Goal: Information Seeking & Learning: Learn about a topic

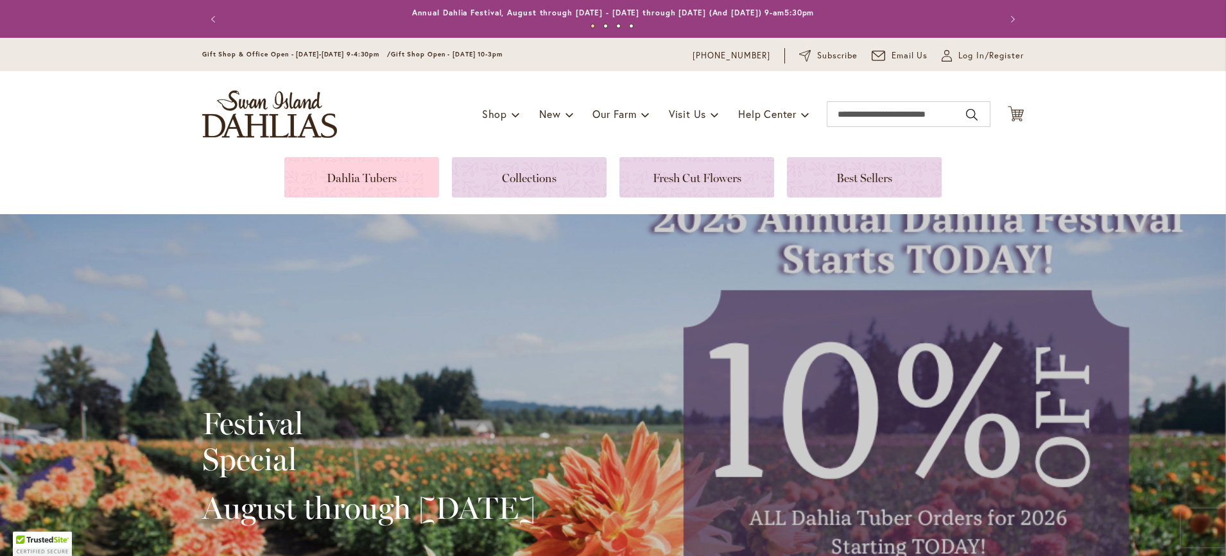
click at [359, 171] on link at bounding box center [361, 177] width 155 height 40
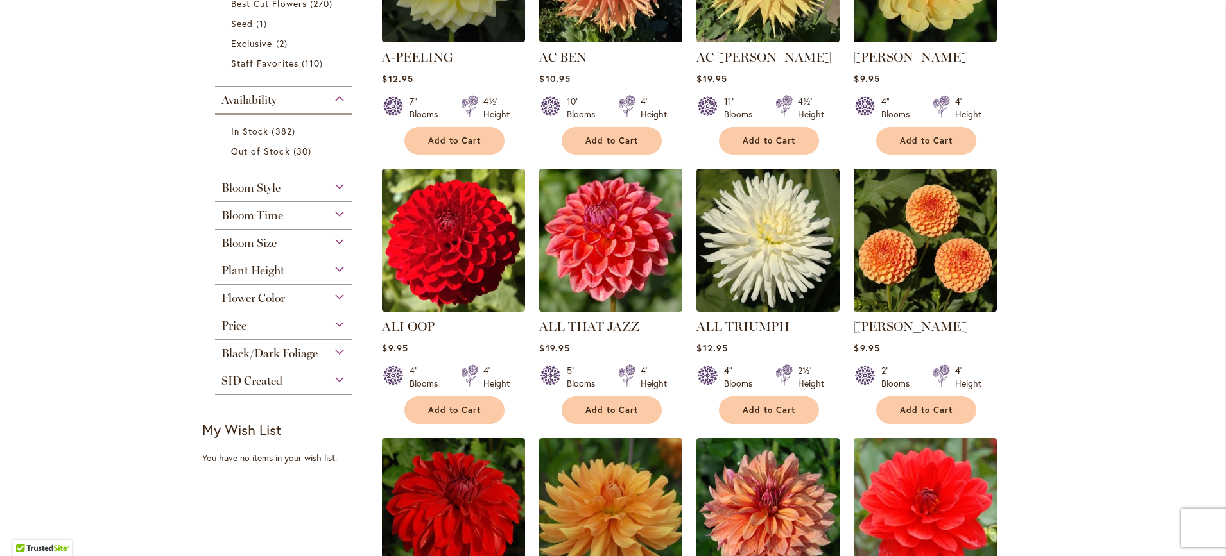
scroll to position [449, 0]
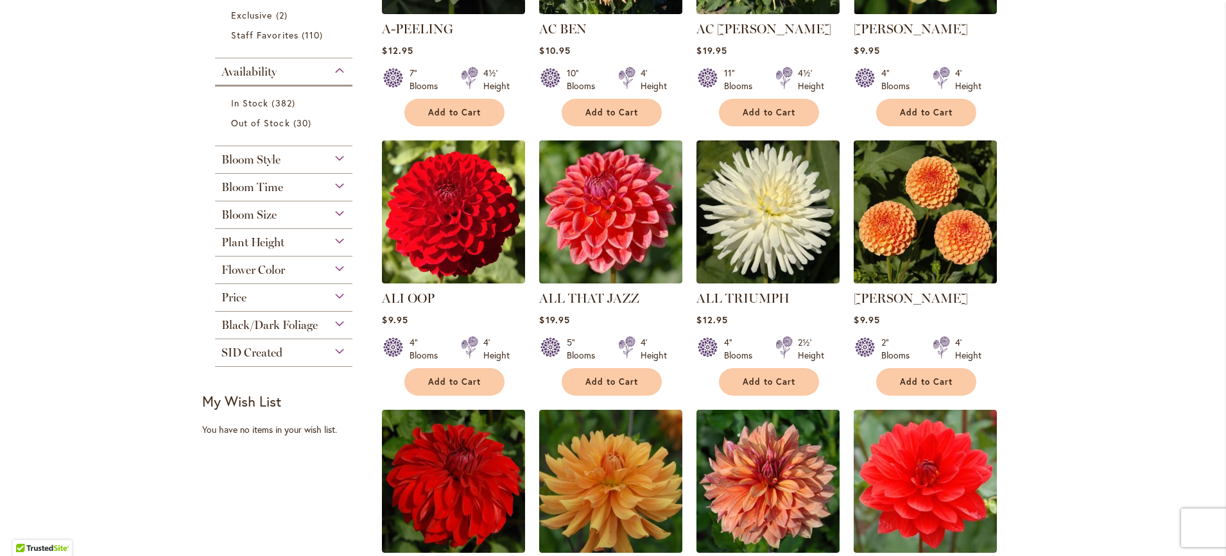
click at [339, 157] on div "Bloom Style" at bounding box center [283, 156] width 137 height 21
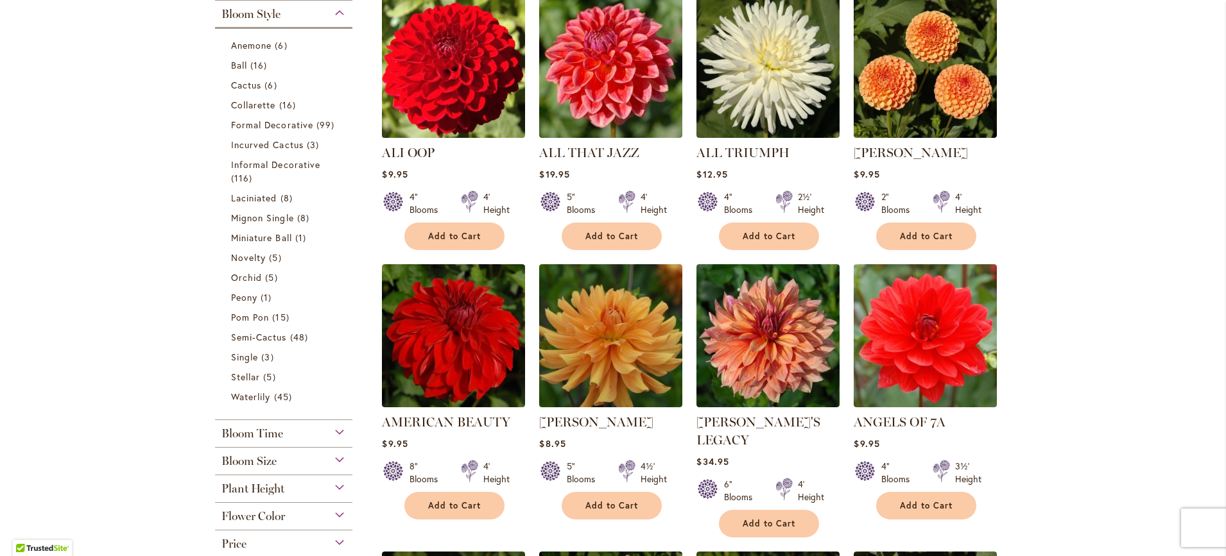
click at [413, 105] on img at bounding box center [454, 67] width 150 height 150
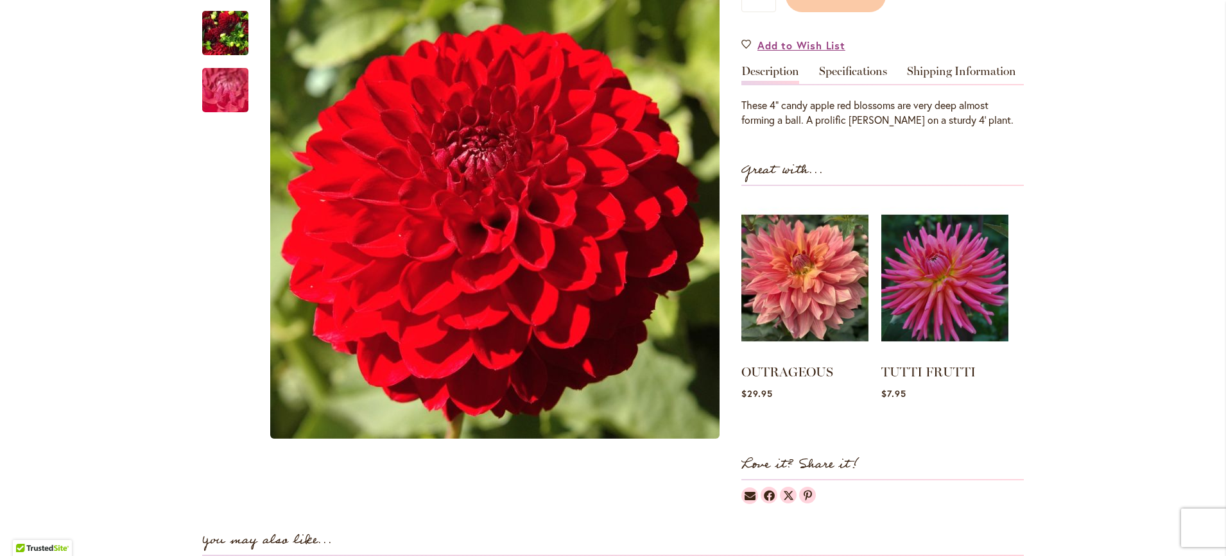
scroll to position [192, 0]
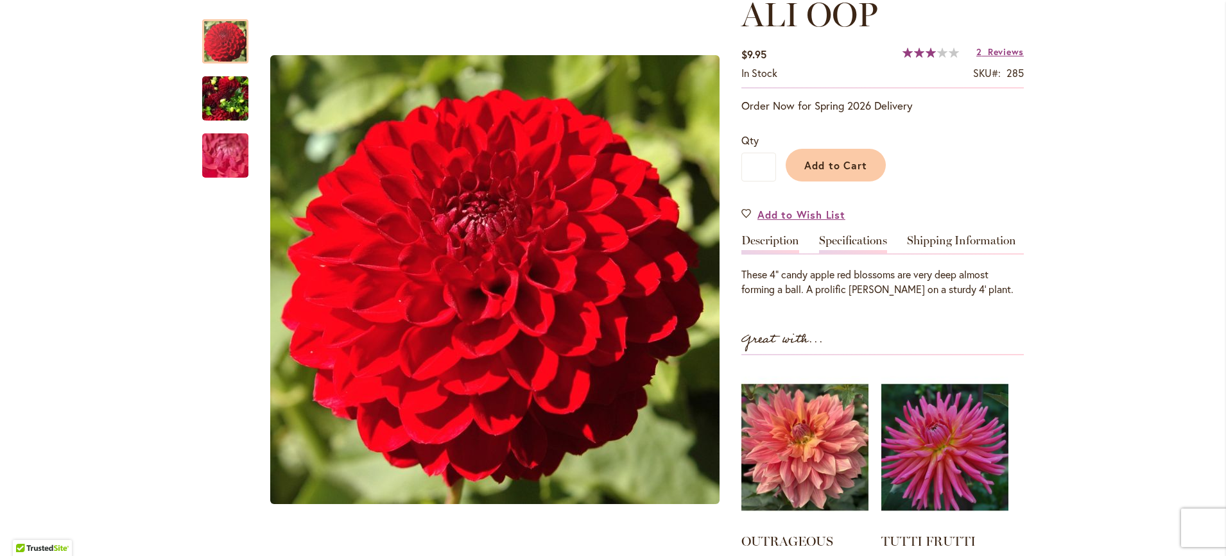
click at [830, 235] on link "Specifications" at bounding box center [853, 244] width 68 height 19
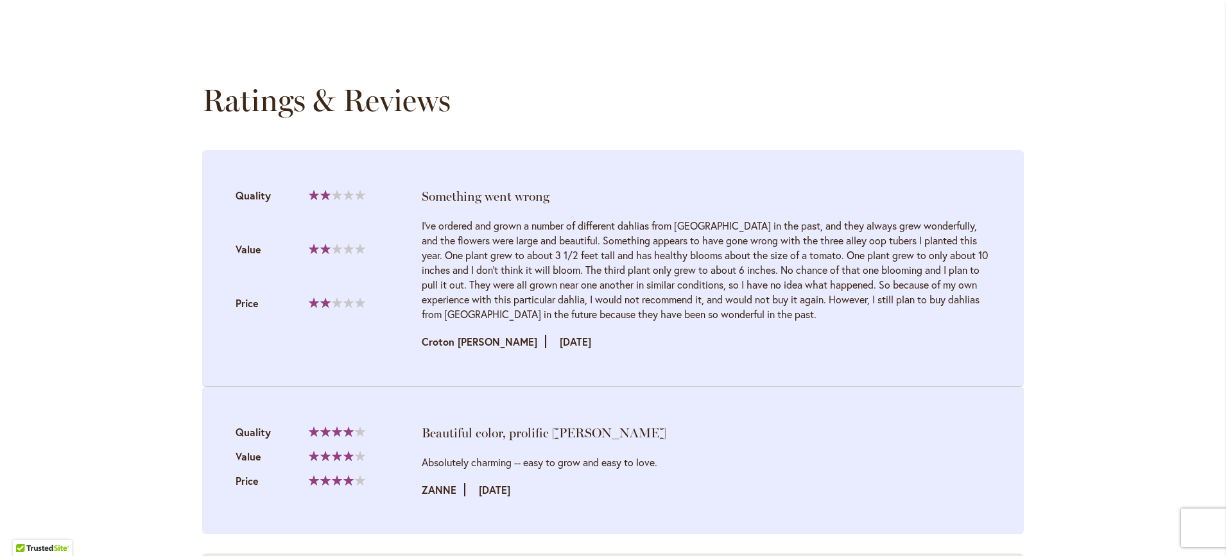
scroll to position [1476, 0]
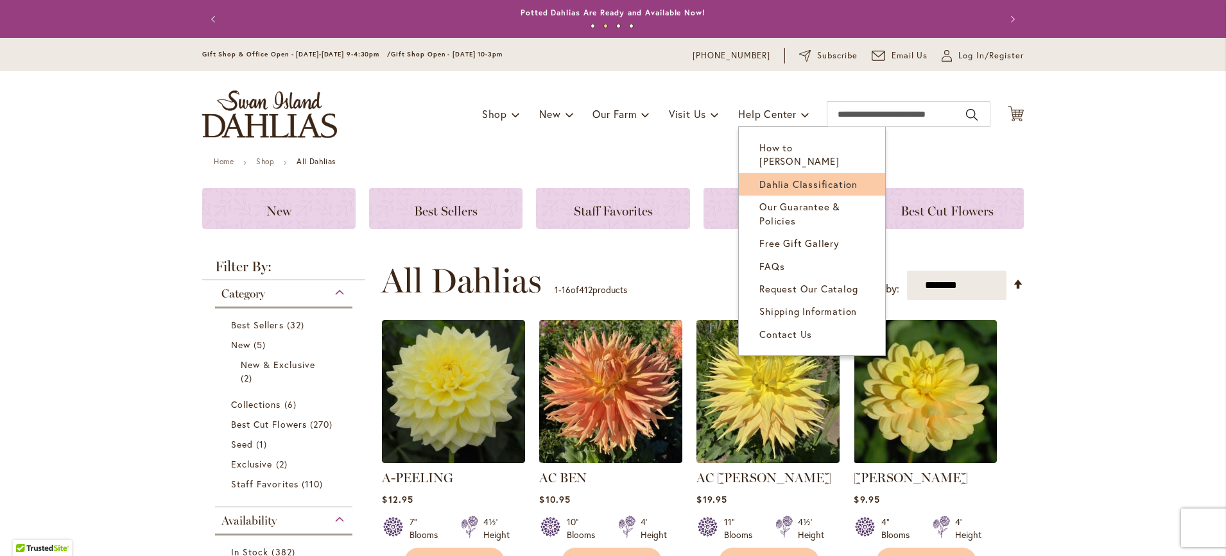
click at [782, 178] on span "Dahlia Classification" at bounding box center [808, 184] width 98 height 13
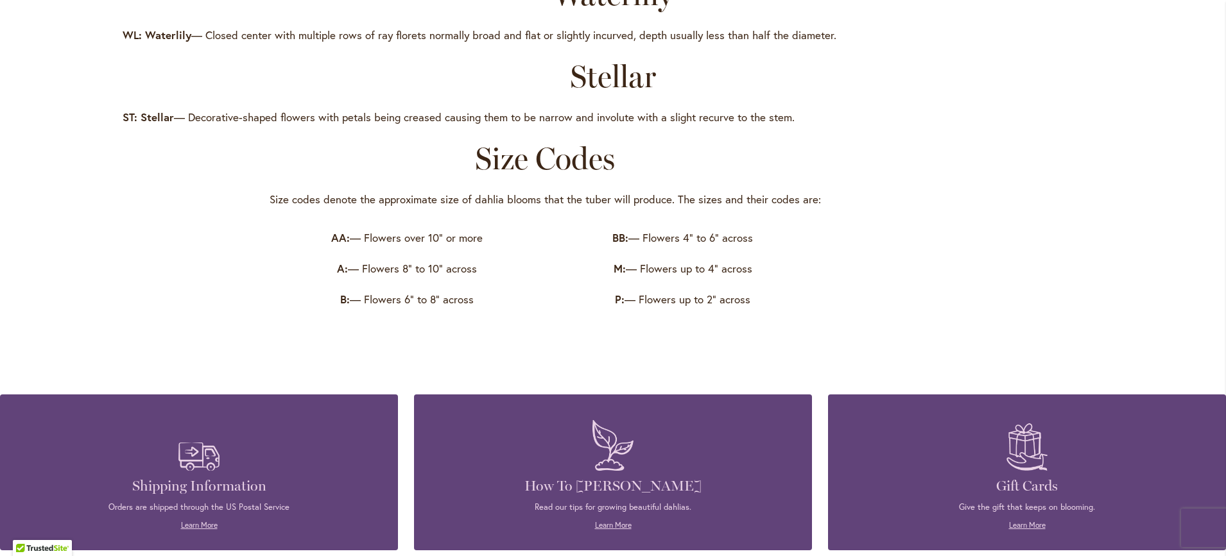
scroll to position [1925, 0]
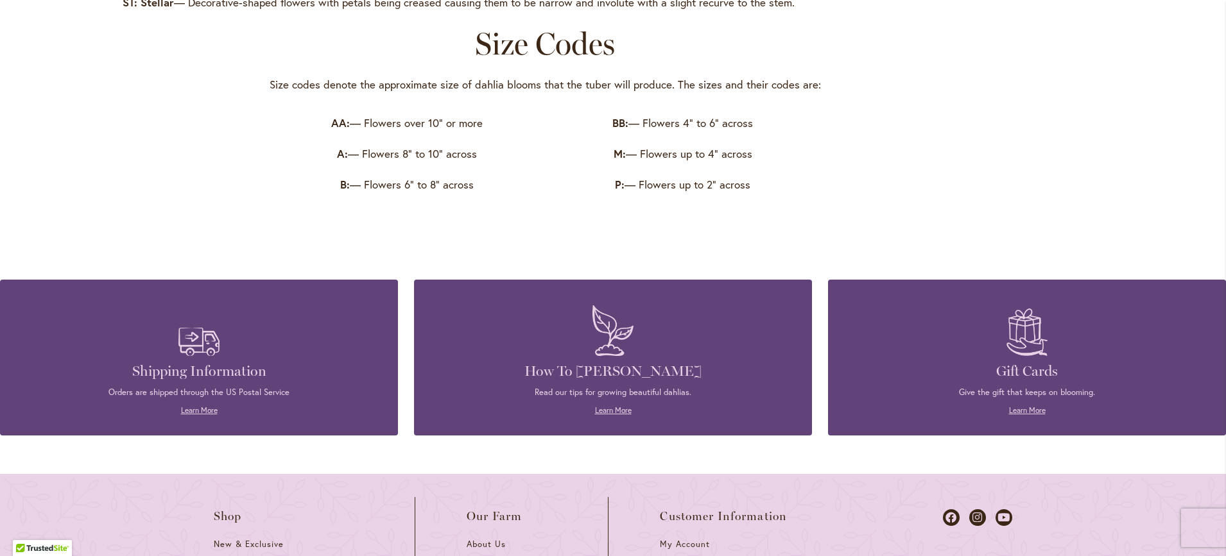
click at [608, 405] on p "Learn More" at bounding box center [612, 411] width 359 height 12
click at [605, 415] on link "Learn More" at bounding box center [613, 411] width 37 height 10
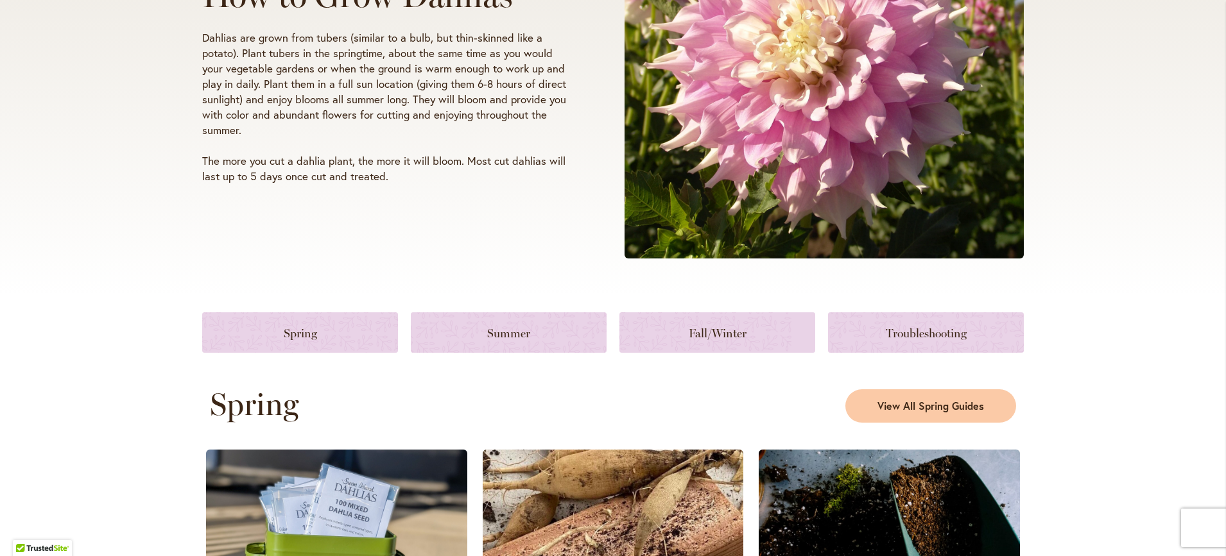
scroll to position [257, 0]
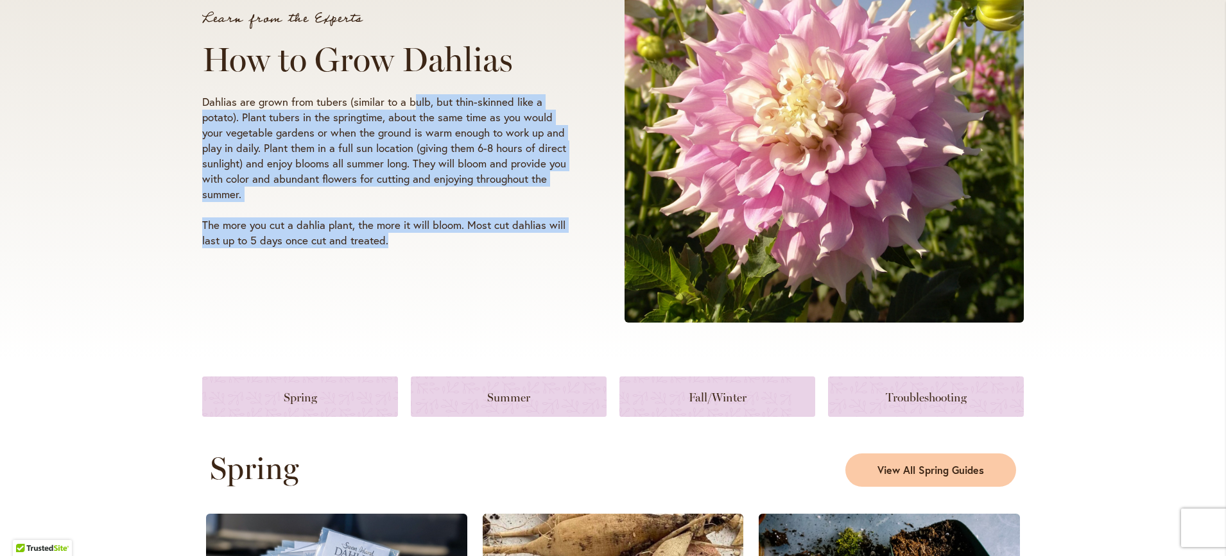
drag, startPoint x: 408, startPoint y: 106, endPoint x: 424, endPoint y: 250, distance: 144.6
click at [424, 250] on div "Learn from the Experts How to Grow Dahlias Dahlias are grown from tubers (simil…" at bounding box center [407, 130] width 411 height 259
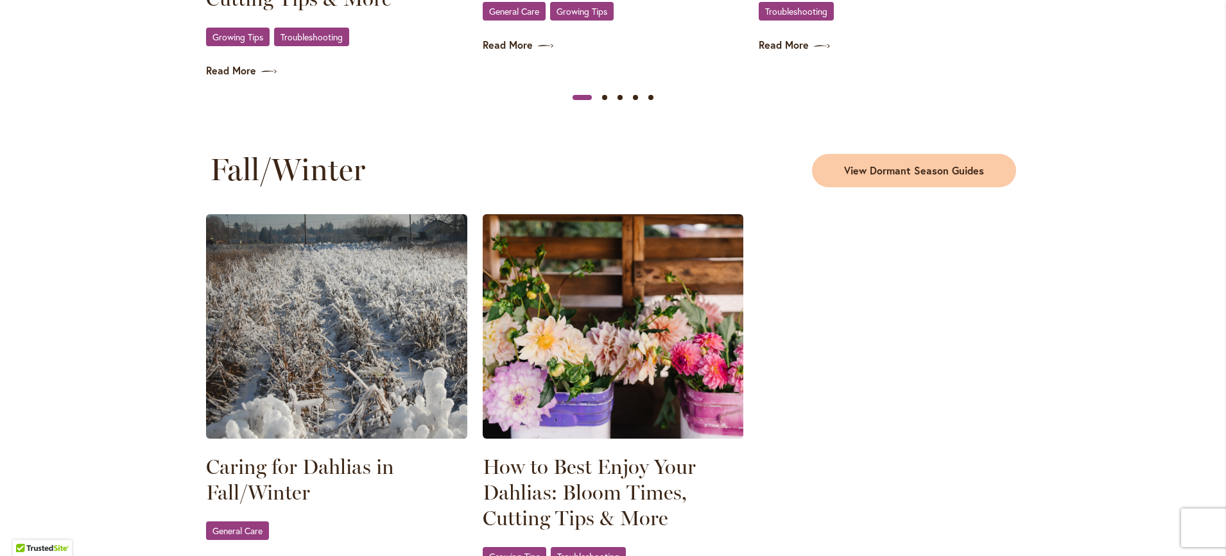
scroll to position [1797, 0]
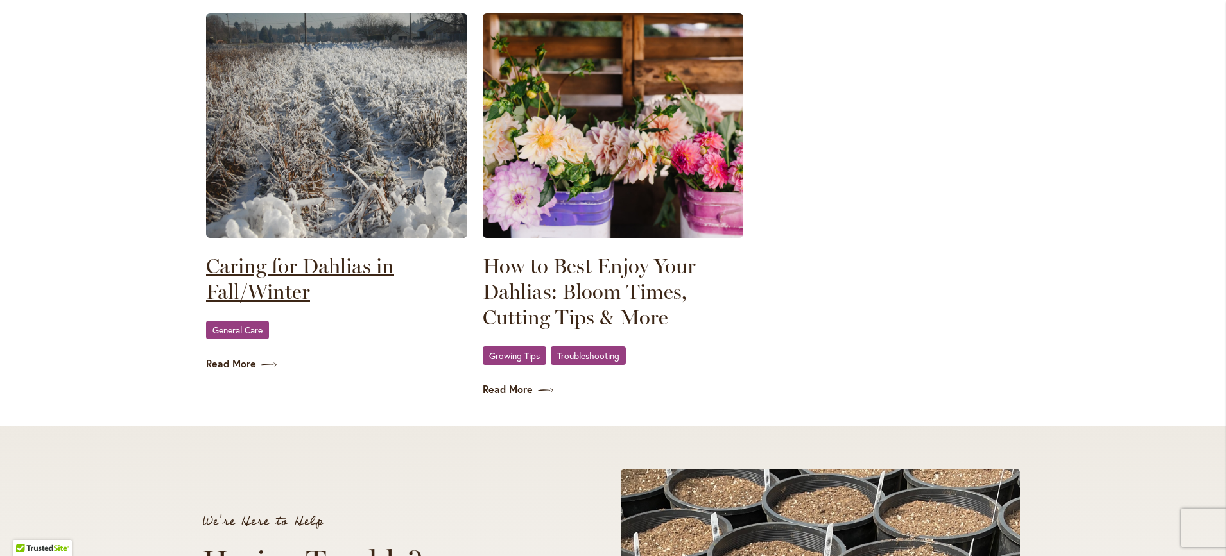
click at [312, 271] on link "Caring for Dahlias in Fall/Winter" at bounding box center [336, 278] width 261 height 51
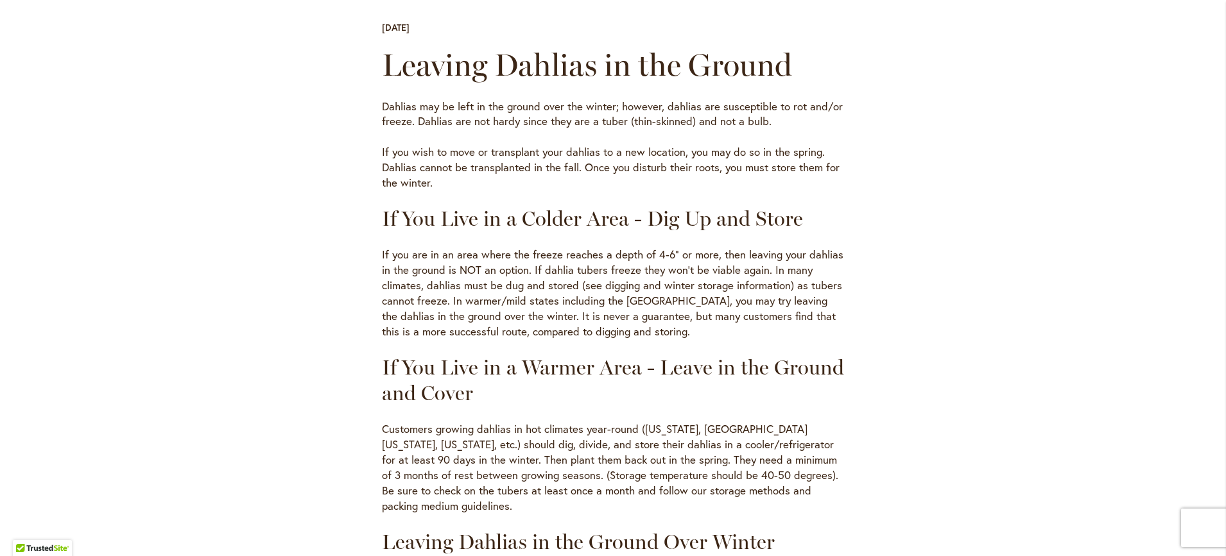
scroll to position [449, 0]
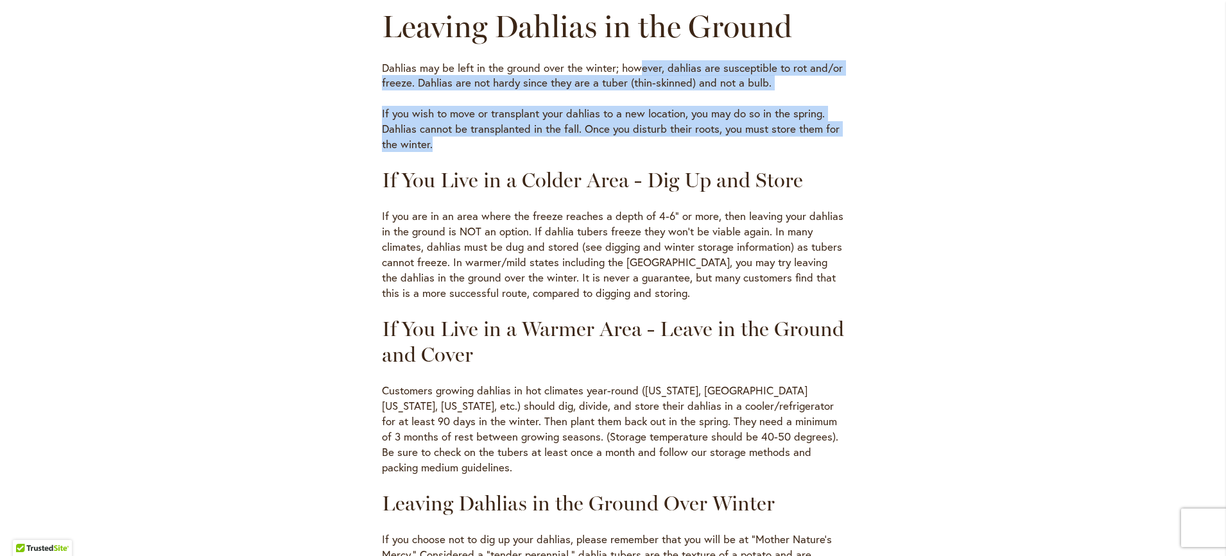
drag, startPoint x: 631, startPoint y: 71, endPoint x: 649, endPoint y: 140, distance: 70.8
click at [649, 140] on p "If you wish to move or transplant your dahlias to a new location, you may do so…" at bounding box center [613, 129] width 462 height 46
drag, startPoint x: 649, startPoint y: 140, endPoint x: 350, endPoint y: 66, distance: 308.0
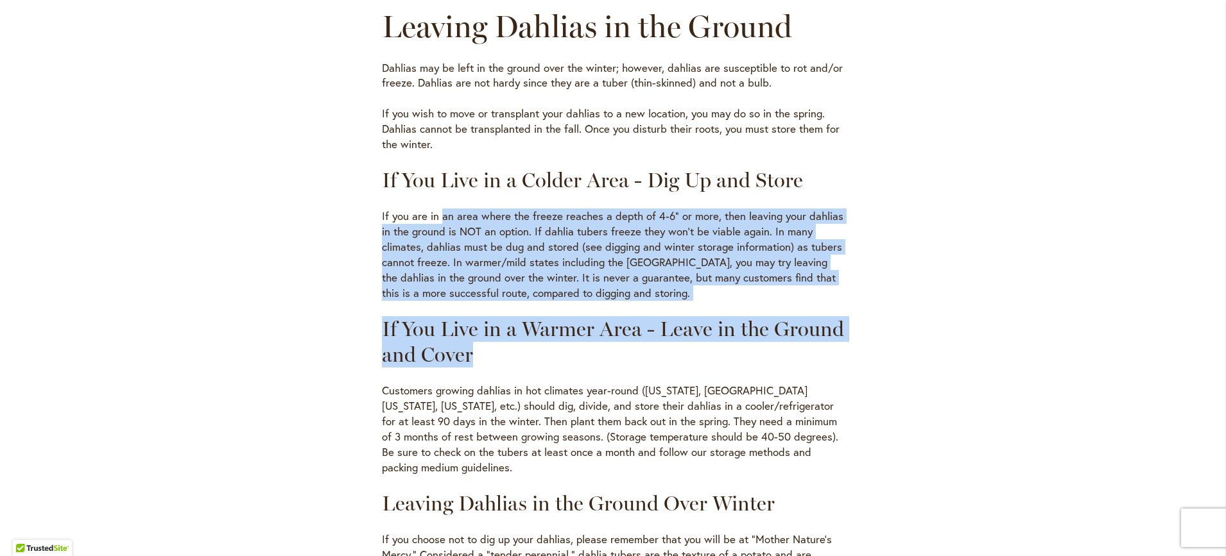
drag, startPoint x: 436, startPoint y: 219, endPoint x: 730, endPoint y: 349, distance: 320.6
click at [730, 349] on h3 "If You Live in a Warmer Area - Leave in the Ground and Cover" at bounding box center [613, 341] width 462 height 51
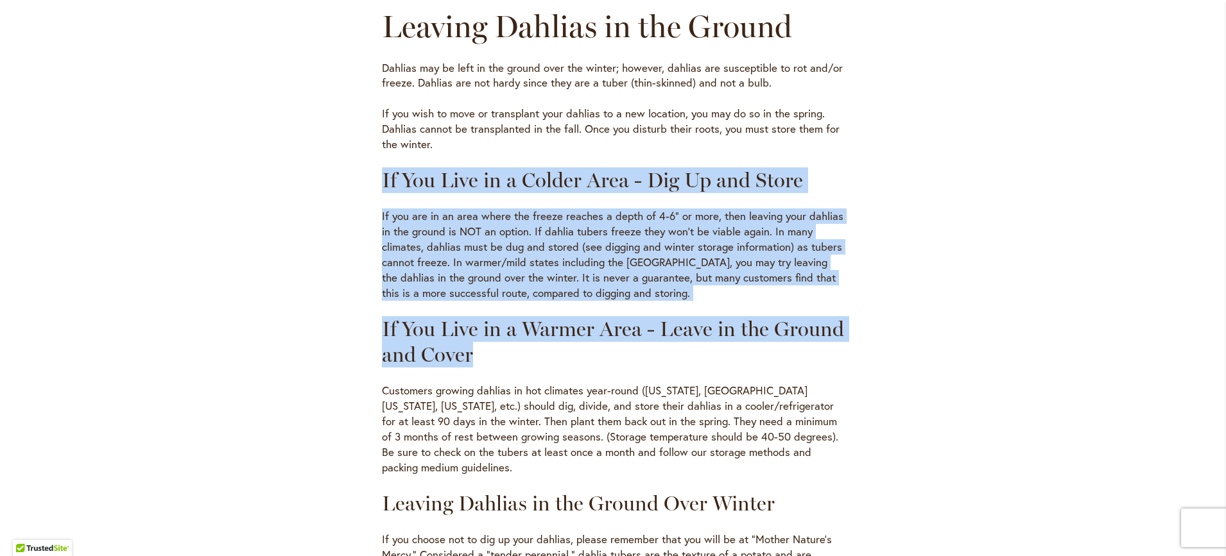
drag, startPoint x: 633, startPoint y: 348, endPoint x: 338, endPoint y: 166, distance: 346.7
drag, startPoint x: 355, startPoint y: 157, endPoint x: 773, endPoint y: 357, distance: 462.6
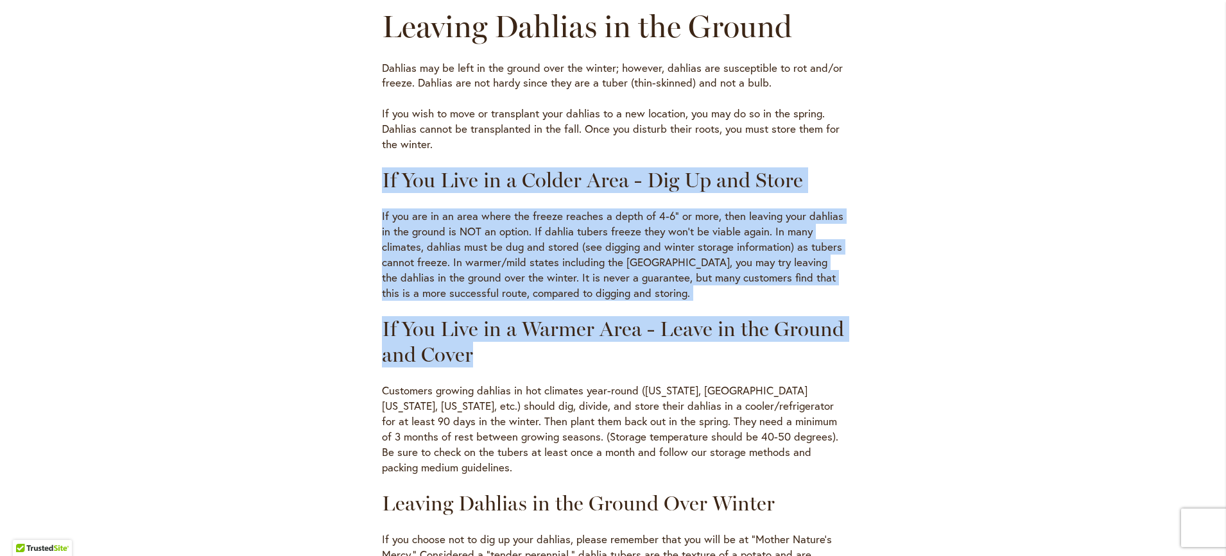
click at [636, 258] on p "If you are in an area where the freeze reaches a depth of 4-6" or more, then le…" at bounding box center [613, 255] width 462 height 92
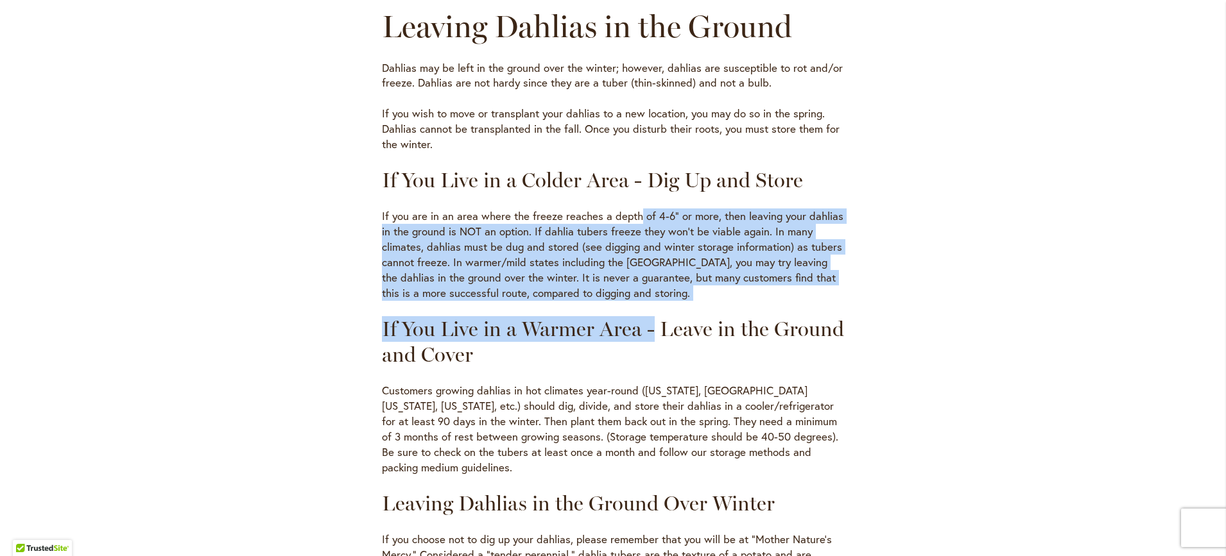
drag, startPoint x: 640, startPoint y: 282, endPoint x: 645, endPoint y: 302, distance: 19.9
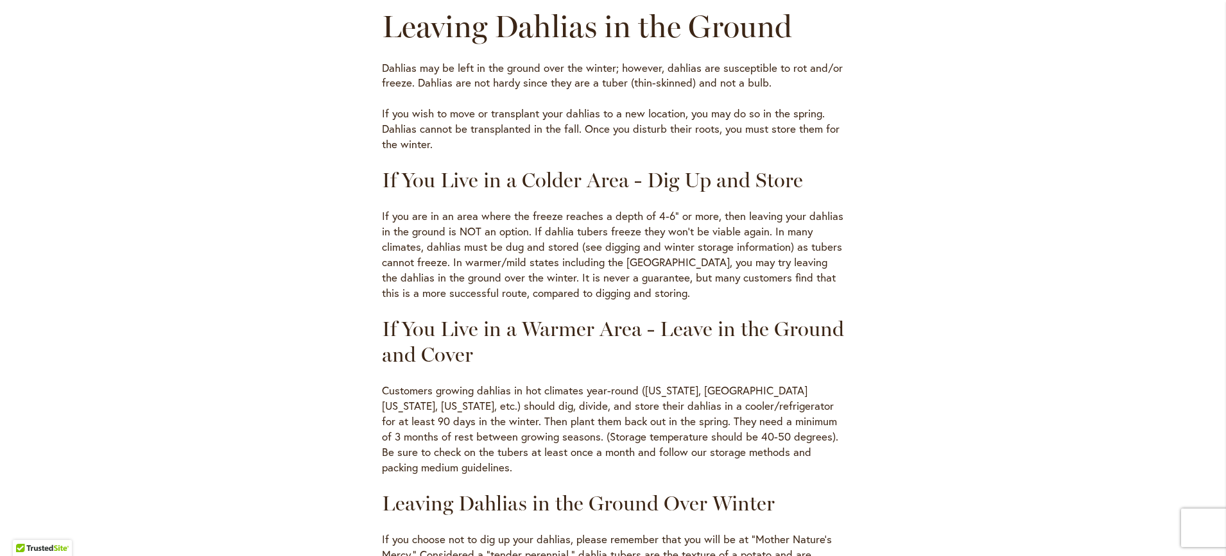
click at [724, 341] on h3 "If You Live in a Warmer Area - Leave in the Ground and Cover" at bounding box center [613, 341] width 462 height 51
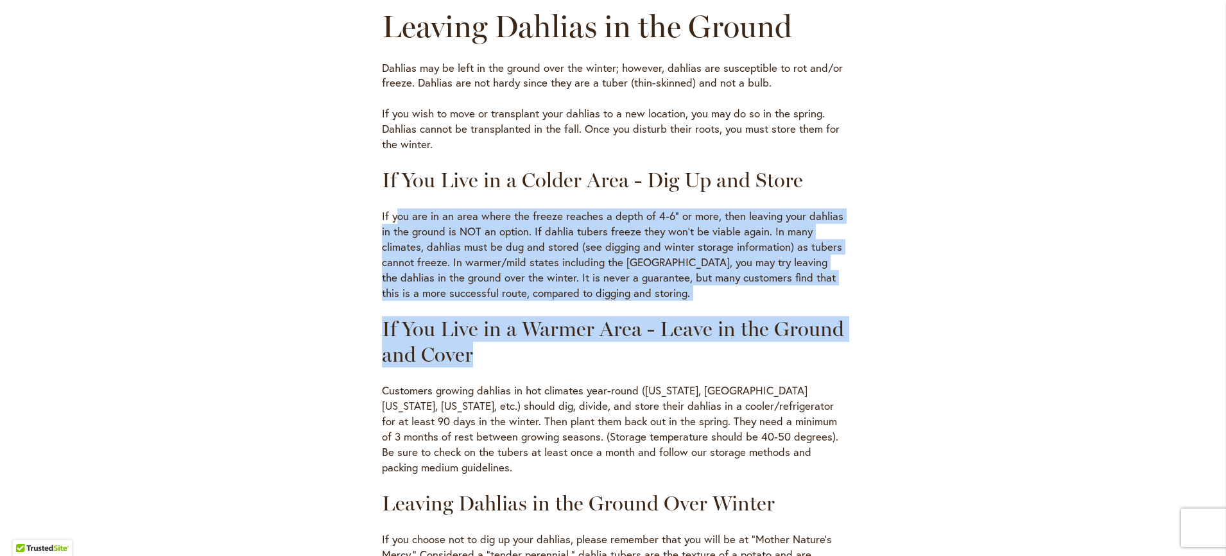
drag, startPoint x: 712, startPoint y: 349, endPoint x: 391, endPoint y: 214, distance: 347.4
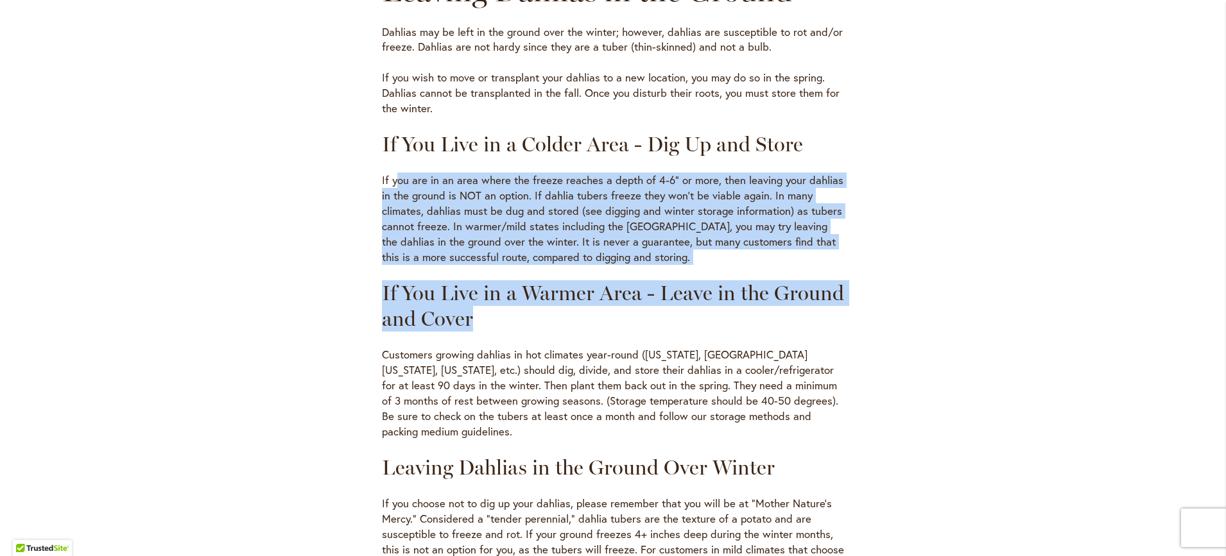
scroll to position [513, 0]
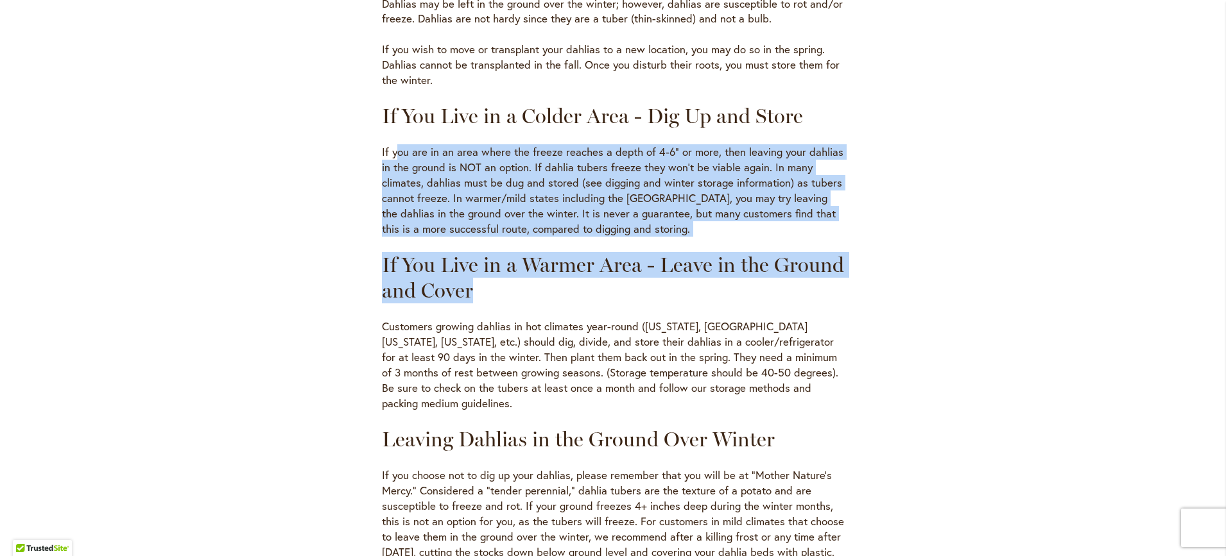
click at [740, 227] on p "If you are in an area where the freeze reaches a depth of 4-6" or more, then le…" at bounding box center [613, 190] width 462 height 92
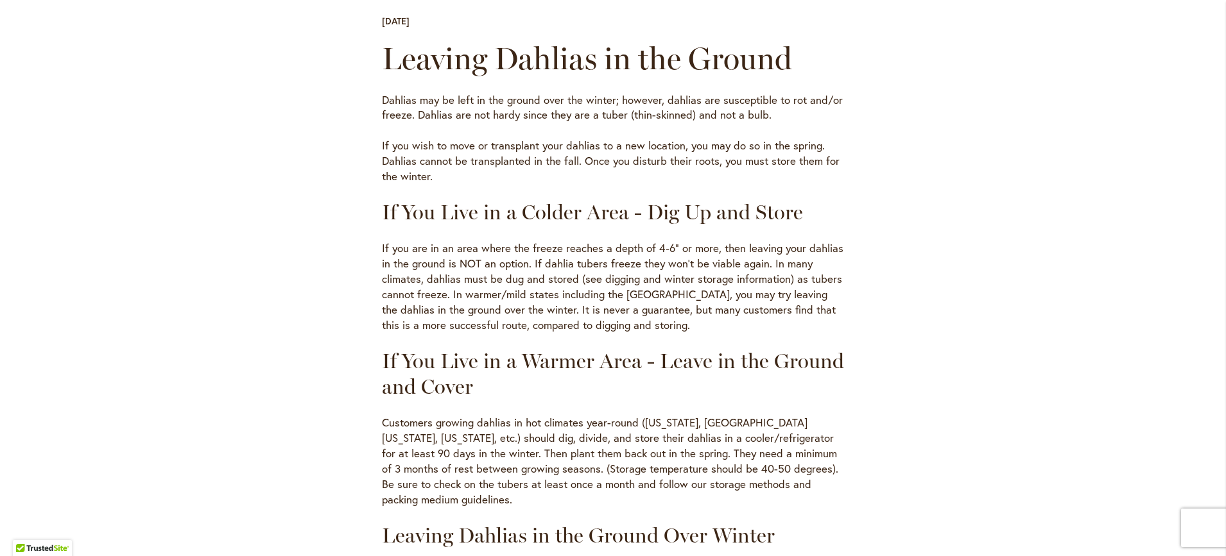
scroll to position [385, 0]
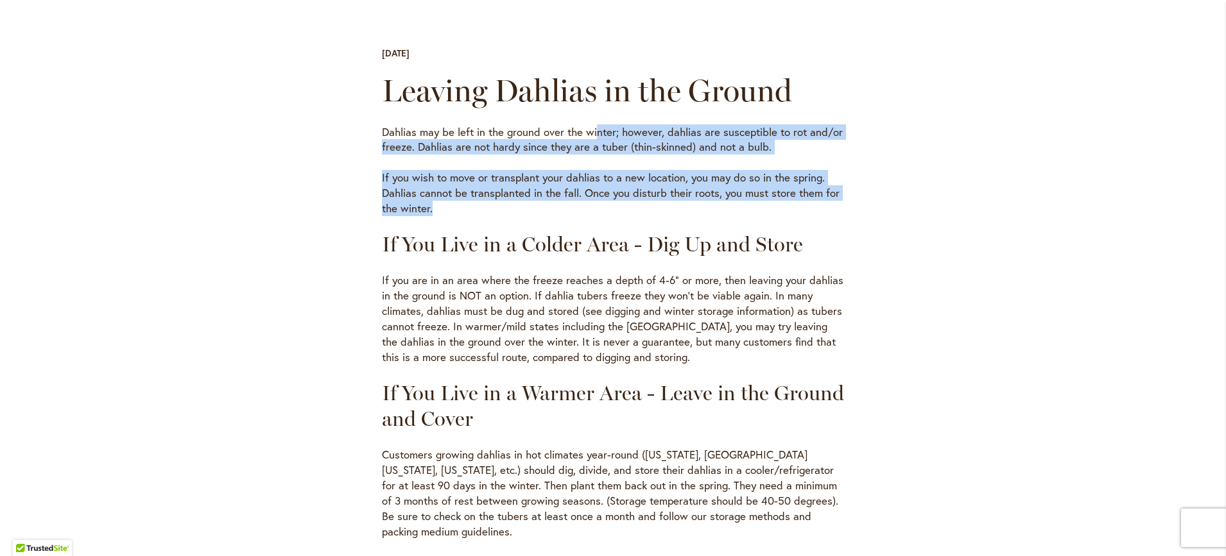
drag, startPoint x: 590, startPoint y: 115, endPoint x: 610, endPoint y: 211, distance: 97.7
click at [610, 211] on p "If you wish to move or transplant your dahlias to a new location, you may do so…" at bounding box center [613, 193] width 462 height 46
drag, startPoint x: 610, startPoint y: 211, endPoint x: 405, endPoint y: 132, distance: 219.4
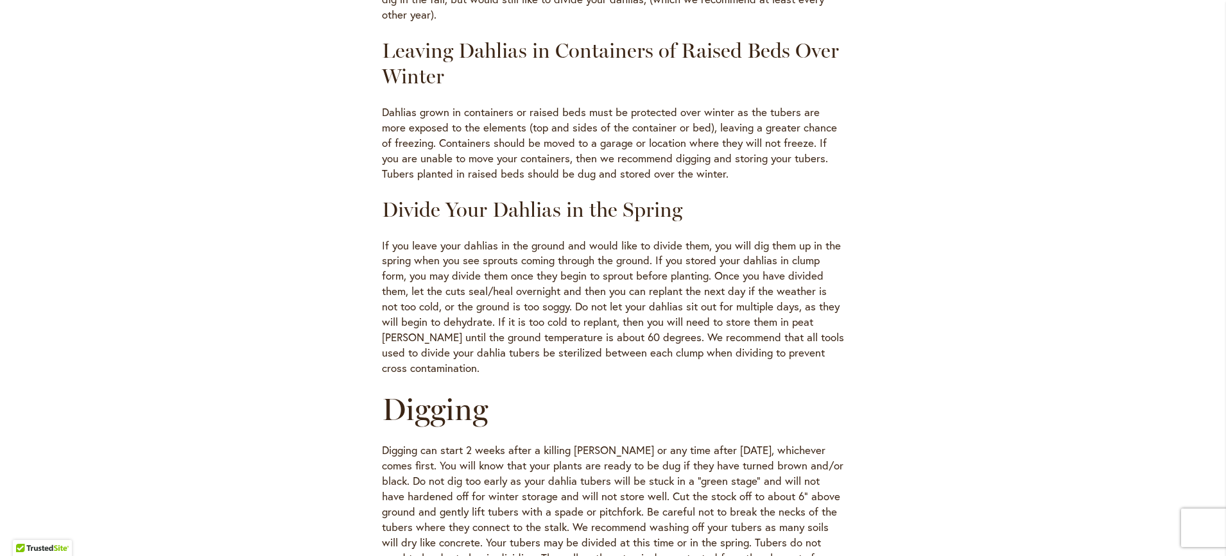
scroll to position [1155, 0]
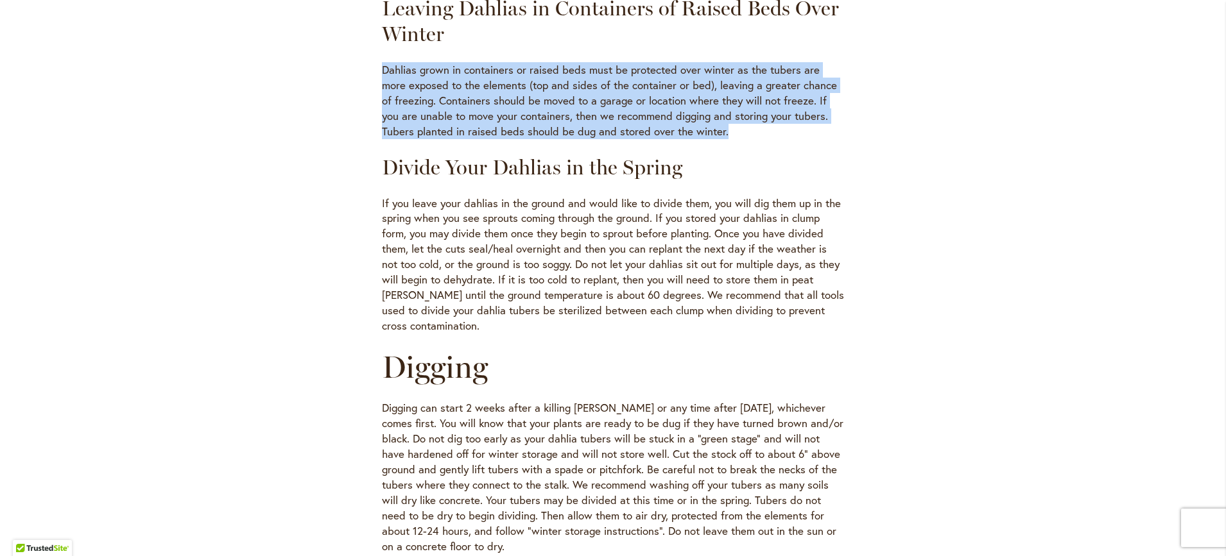
drag, startPoint x: 375, startPoint y: 61, endPoint x: 701, endPoint y: 128, distance: 332.8
click at [701, 128] on p "Dahlias grown in containers or raised beds must be protected over winter as the…" at bounding box center [613, 100] width 462 height 77
drag, startPoint x: 701, startPoint y: 128, endPoint x: 384, endPoint y: 66, distance: 323.0
click at [384, 66] on p "Dahlias grown in containers or raised beds must be protected over winter as the…" at bounding box center [613, 100] width 462 height 77
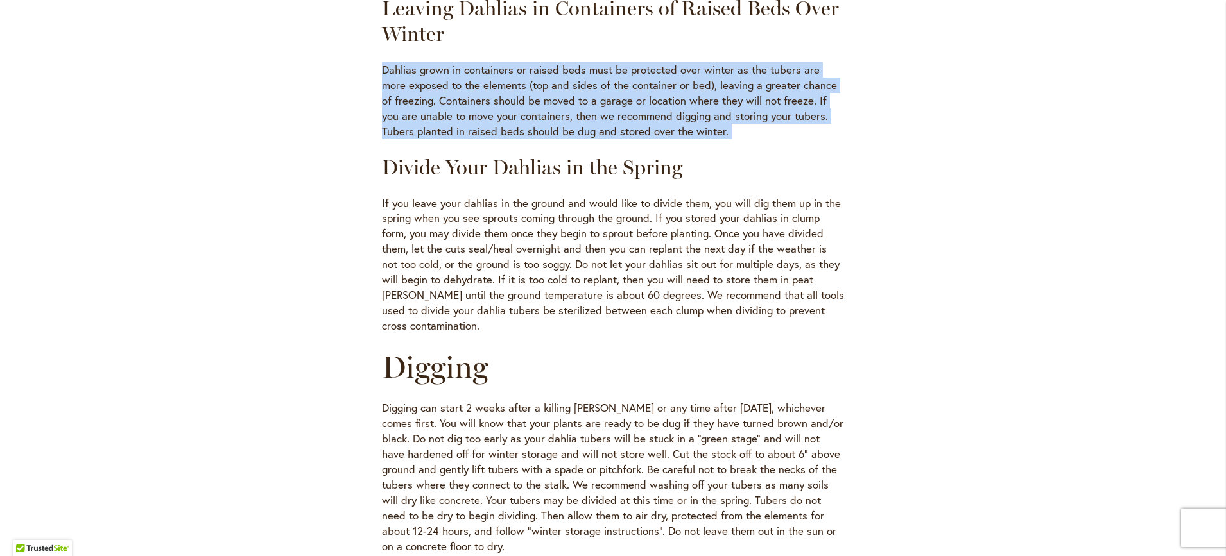
click at [400, 91] on p "Dahlias grown in containers or raised beds must be protected over winter as the…" at bounding box center [613, 100] width 462 height 77
drag, startPoint x: 397, startPoint y: 75, endPoint x: 696, endPoint y: 130, distance: 303.9
click at [696, 130] on p "Dahlias grown in containers or raised beds must be protected over winter as the…" at bounding box center [613, 100] width 462 height 77
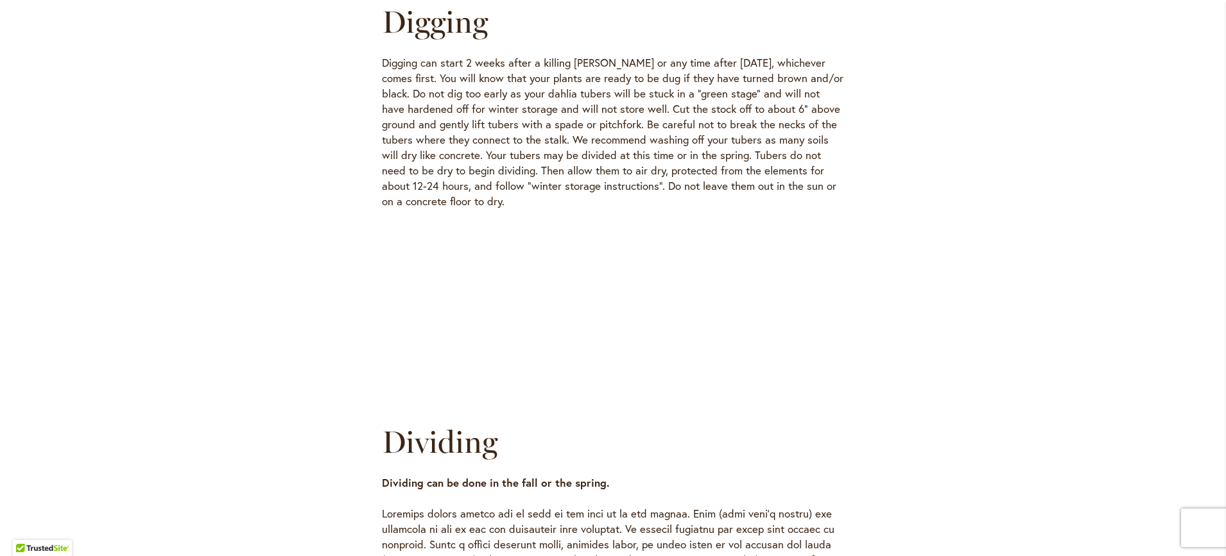
scroll to position [1476, 0]
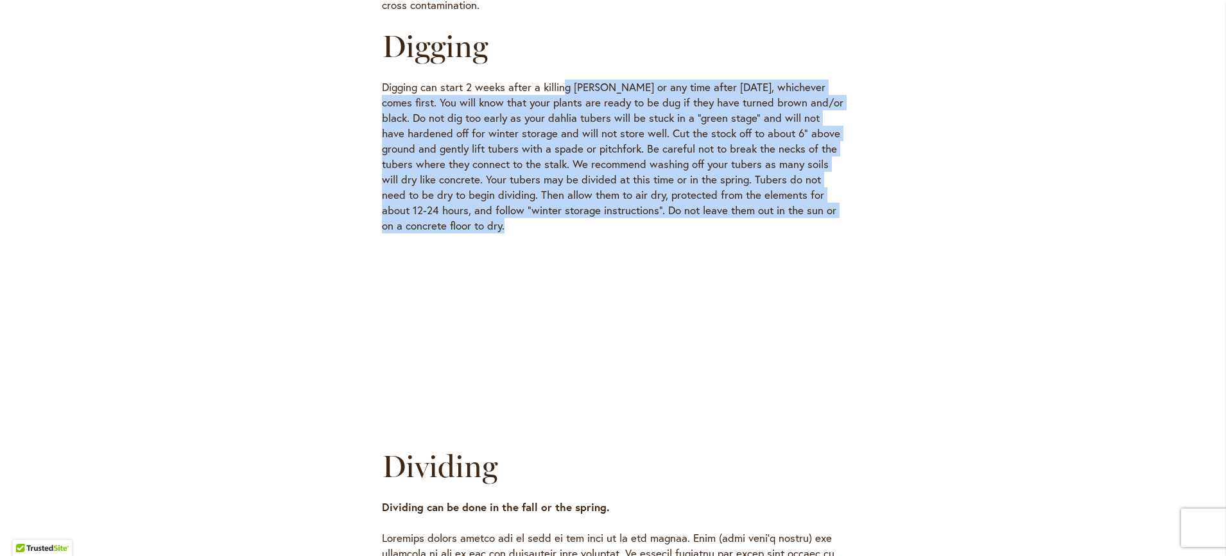
drag, startPoint x: 560, startPoint y: 162, endPoint x: 549, endPoint y: 230, distance: 68.8
drag, startPoint x: 549, startPoint y: 230, endPoint x: 328, endPoint y: 72, distance: 272.3
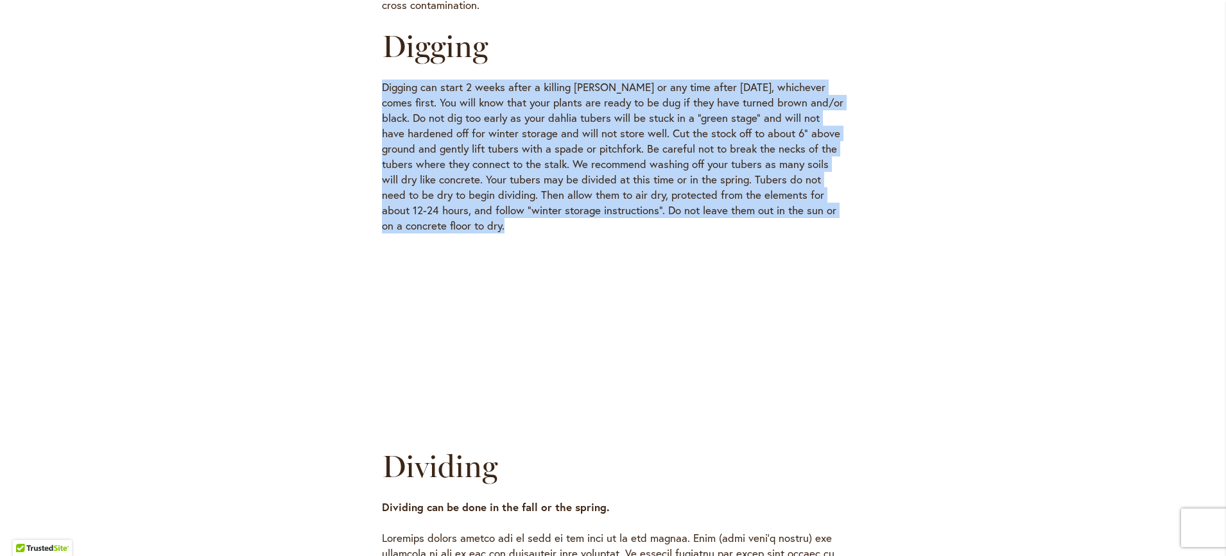
click at [613, 153] on p "Digging can start 2 weeks after a killing frost or any time after November 15, …" at bounding box center [613, 157] width 462 height 154
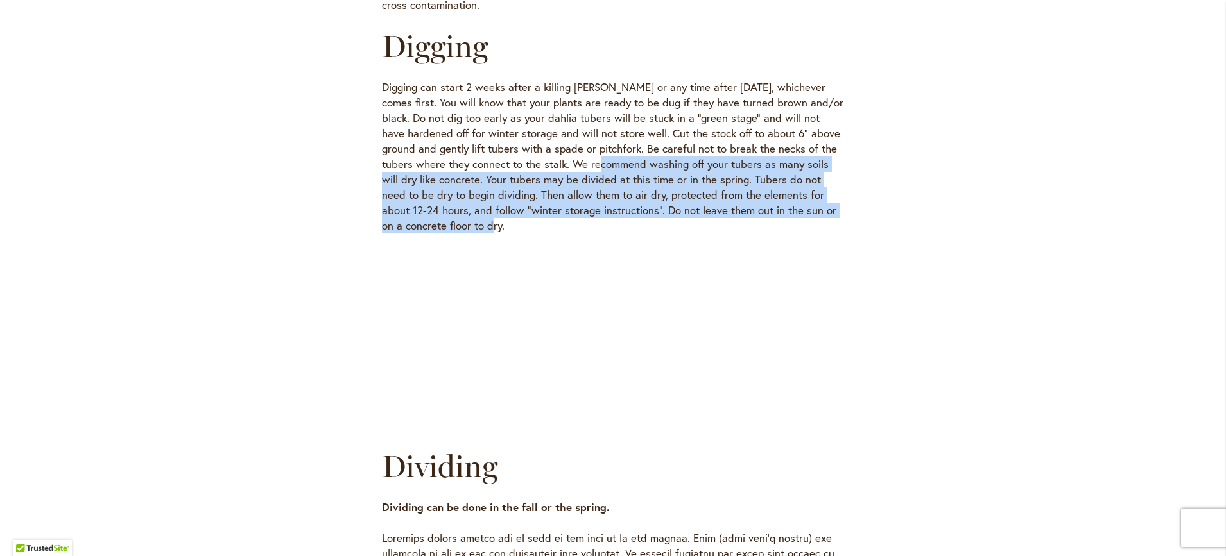
drag, startPoint x: 614, startPoint y: 150, endPoint x: 620, endPoint y: 205, distance: 55.5
click at [620, 205] on p "Digging can start 2 weeks after a killing frost or any time after November 15, …" at bounding box center [613, 157] width 462 height 154
drag, startPoint x: 612, startPoint y: 208, endPoint x: 596, endPoint y: 142, distance: 67.4
click at [596, 142] on p "Digging can start 2 weeks after a killing frost or any time after November 15, …" at bounding box center [613, 157] width 462 height 154
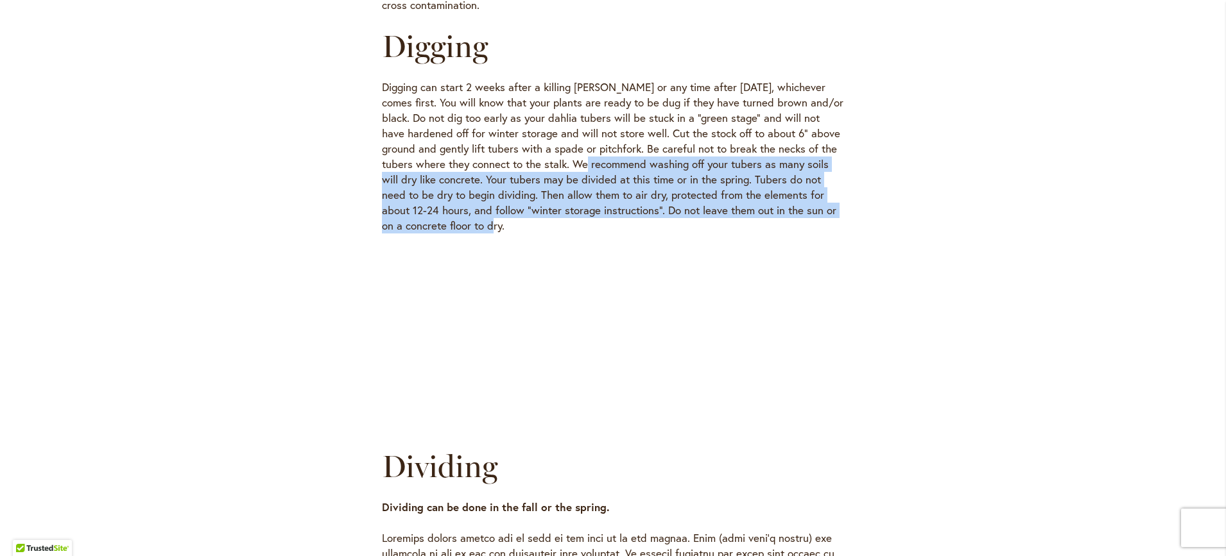
click at [596, 142] on p "Digging can start 2 weeks after a killing frost or any time after November 15, …" at bounding box center [613, 157] width 462 height 154
drag, startPoint x: 596, startPoint y: 142, endPoint x: 611, endPoint y: 208, distance: 67.1
click at [611, 208] on p "Digging can start 2 weeks after a killing frost or any time after November 15, …" at bounding box center [613, 157] width 462 height 154
click at [613, 208] on p "Digging can start 2 weeks after a killing frost or any time after November 15, …" at bounding box center [613, 157] width 462 height 154
click at [613, 207] on p "Digging can start 2 weeks after a killing frost or any time after November 15, …" at bounding box center [613, 157] width 462 height 154
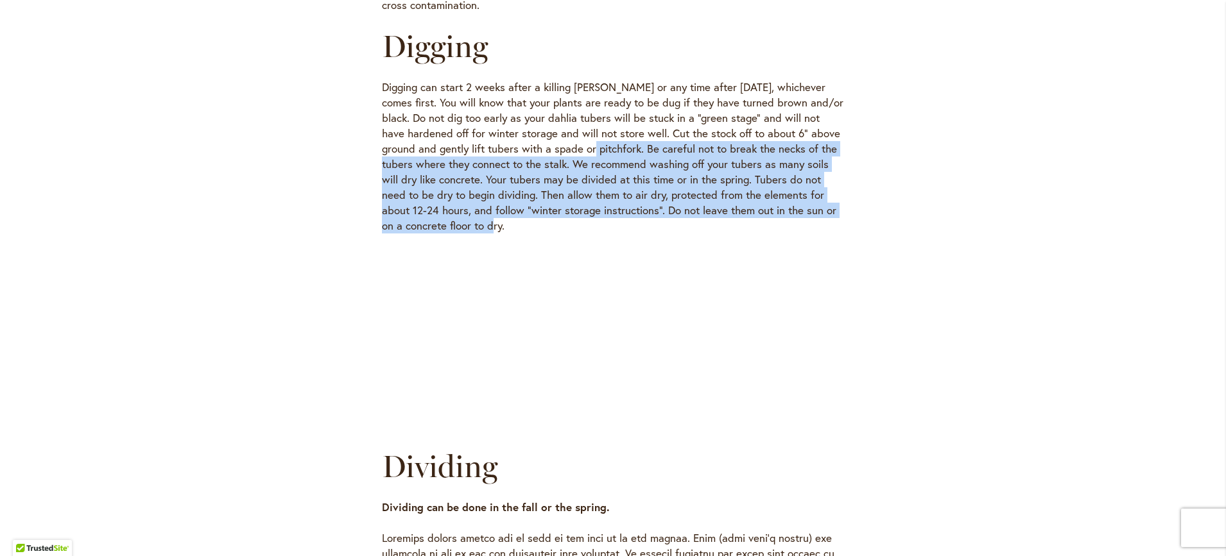
drag, startPoint x: 607, startPoint y: 210, endPoint x: 601, endPoint y: 130, distance: 79.8
click at [601, 130] on p "Digging can start 2 weeks after a killing frost or any time after November 15, …" at bounding box center [613, 157] width 462 height 154
click at [808, 194] on p "Digging can start 2 weeks after a killing frost or any time after November 15, …" at bounding box center [613, 157] width 462 height 154
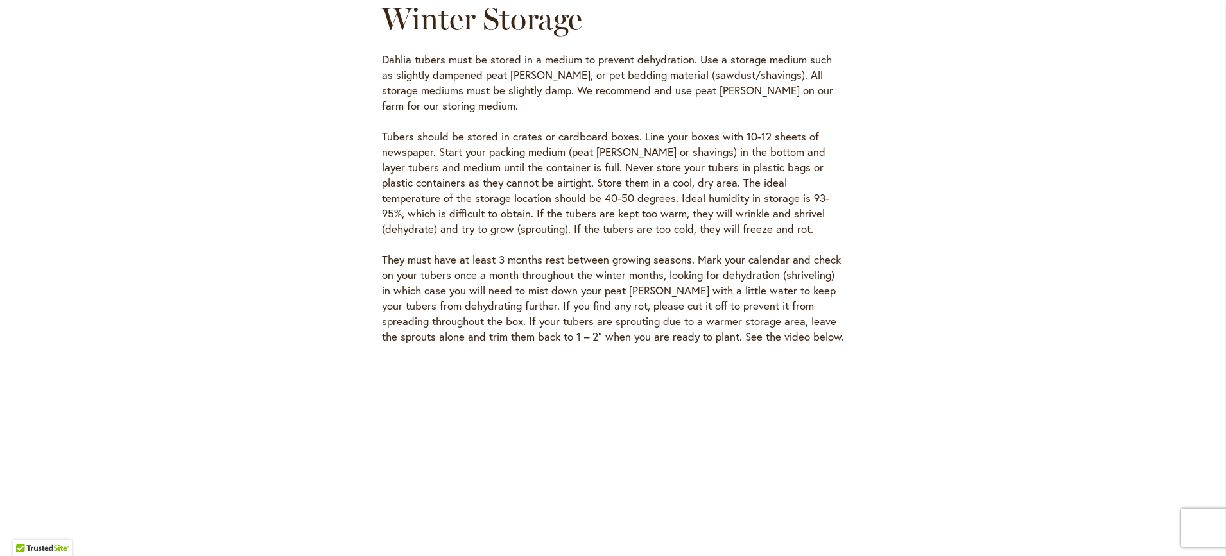
scroll to position [3593, 0]
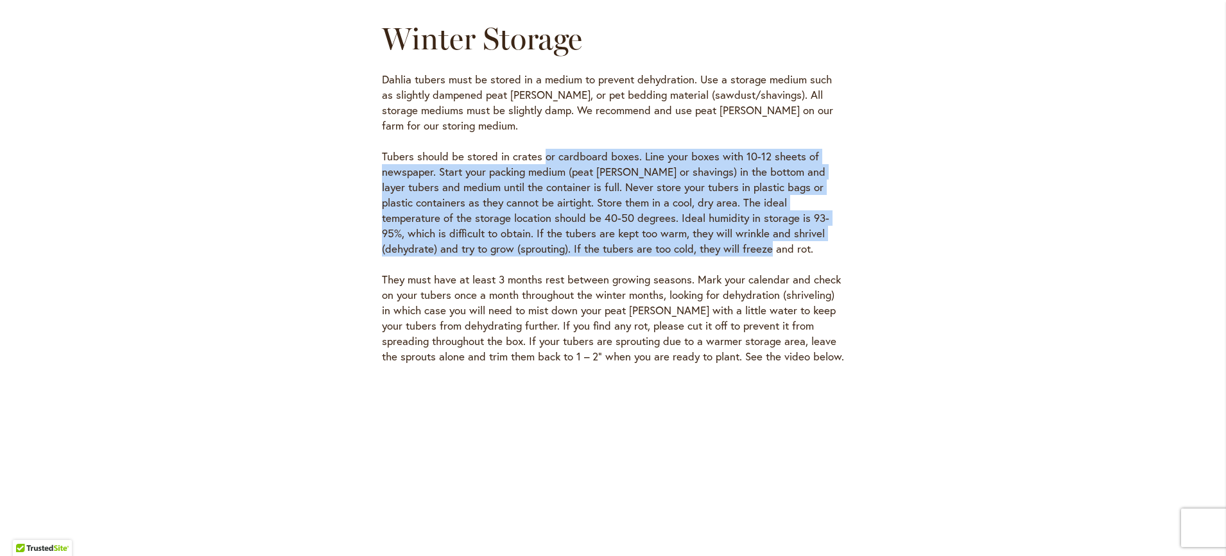
drag, startPoint x: 537, startPoint y: 130, endPoint x: 728, endPoint y: 215, distance: 209.4
click at [728, 215] on p "Tubers should be stored in crates or cardboard boxes. Line your boxes with 10-1…" at bounding box center [613, 203] width 462 height 108
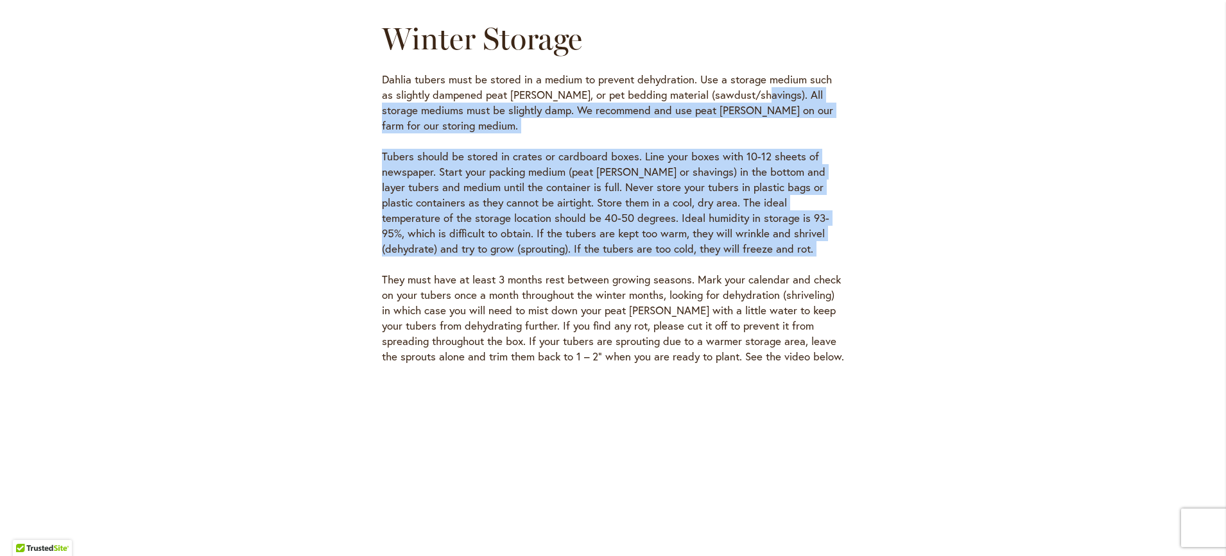
drag, startPoint x: 728, startPoint y: 215, endPoint x: 744, endPoint y: 80, distance: 136.3
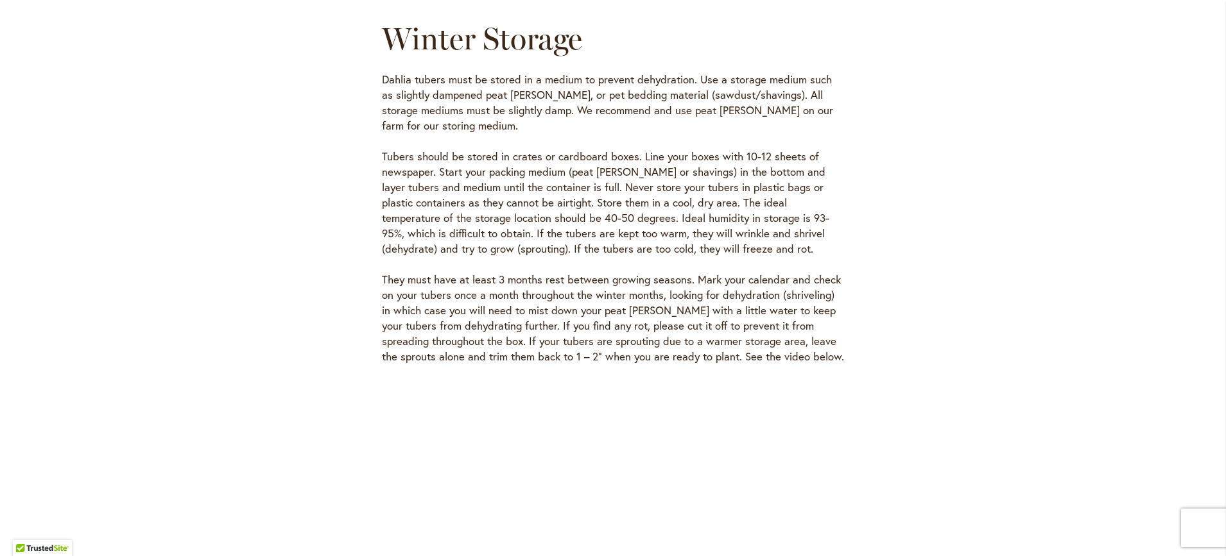
click at [525, 73] on p "Dahlia tubers must be stored in a medium to prevent dehydration. Use a storage …" at bounding box center [613, 103] width 462 height 62
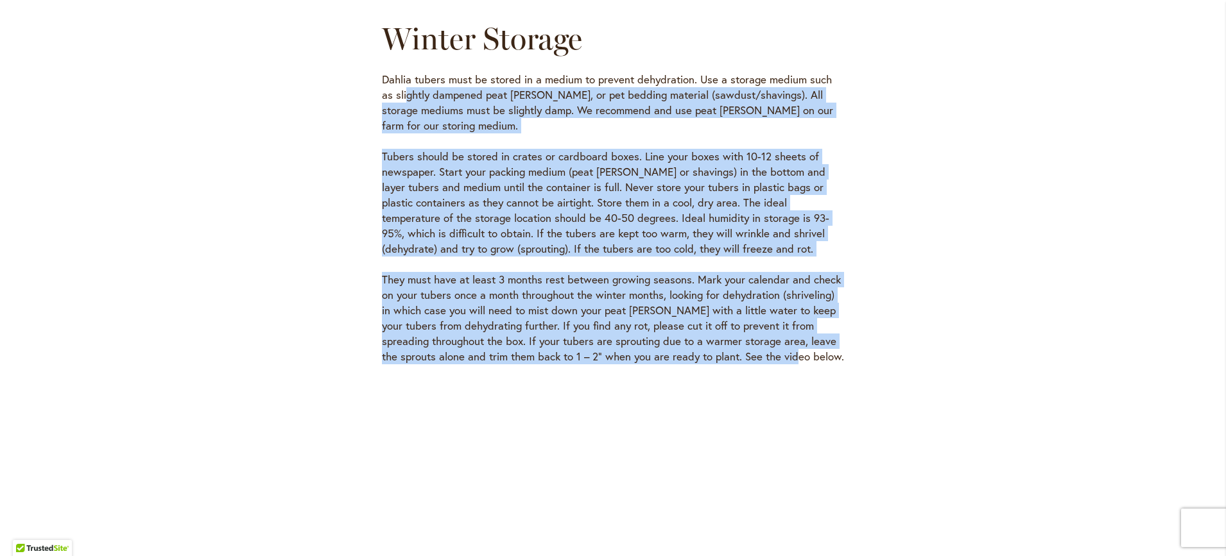
drag, startPoint x: 388, startPoint y: 81, endPoint x: 796, endPoint y: 323, distance: 474.4
click at [796, 323] on p "They must have at least 3 months rest between growing seasons. Mark your calend…" at bounding box center [613, 318] width 462 height 92
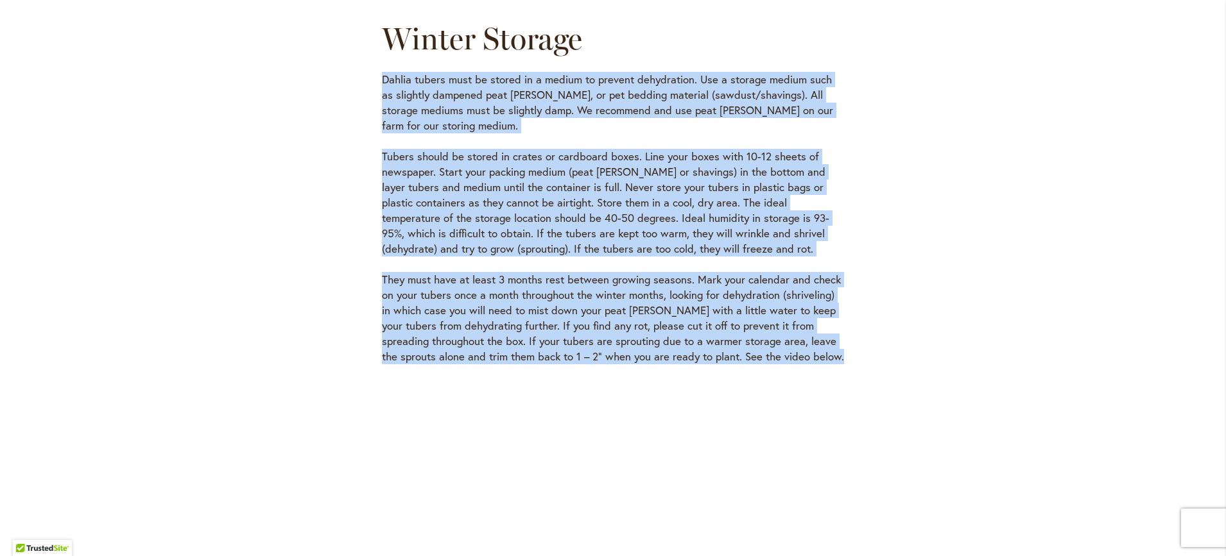
drag, startPoint x: 796, startPoint y: 323, endPoint x: 361, endPoint y: 71, distance: 502.8
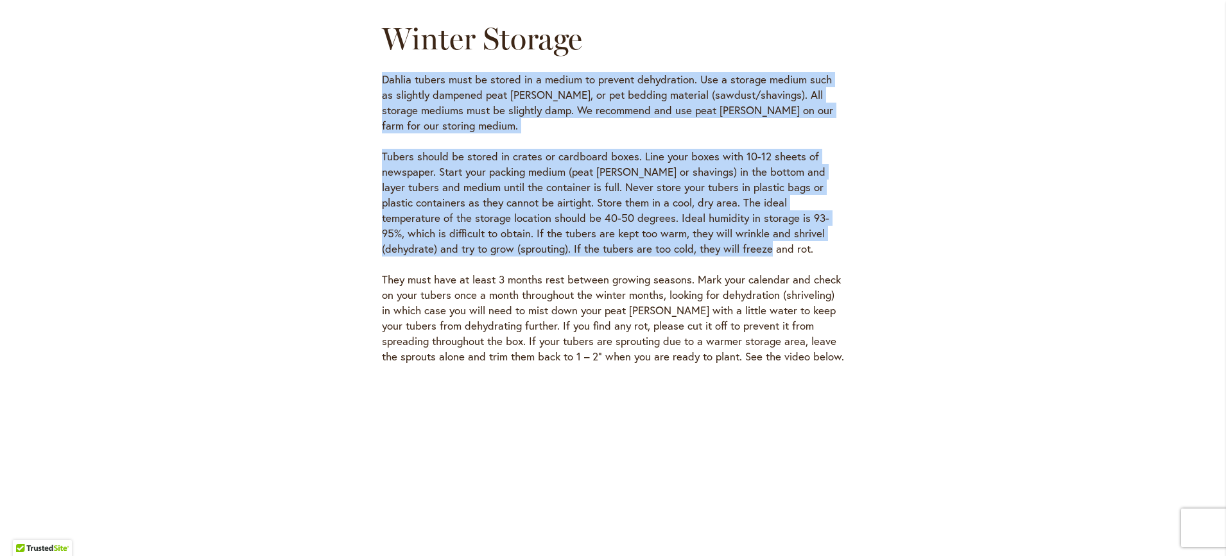
drag, startPoint x: 368, startPoint y: 62, endPoint x: 730, endPoint y: 218, distance: 394.3
click at [730, 218] on p "Tubers should be stored in crates or cardboard boxes. Line your boxes with 10-1…" at bounding box center [613, 203] width 462 height 108
drag, startPoint x: 710, startPoint y: 220, endPoint x: 377, endPoint y: 58, distance: 370.5
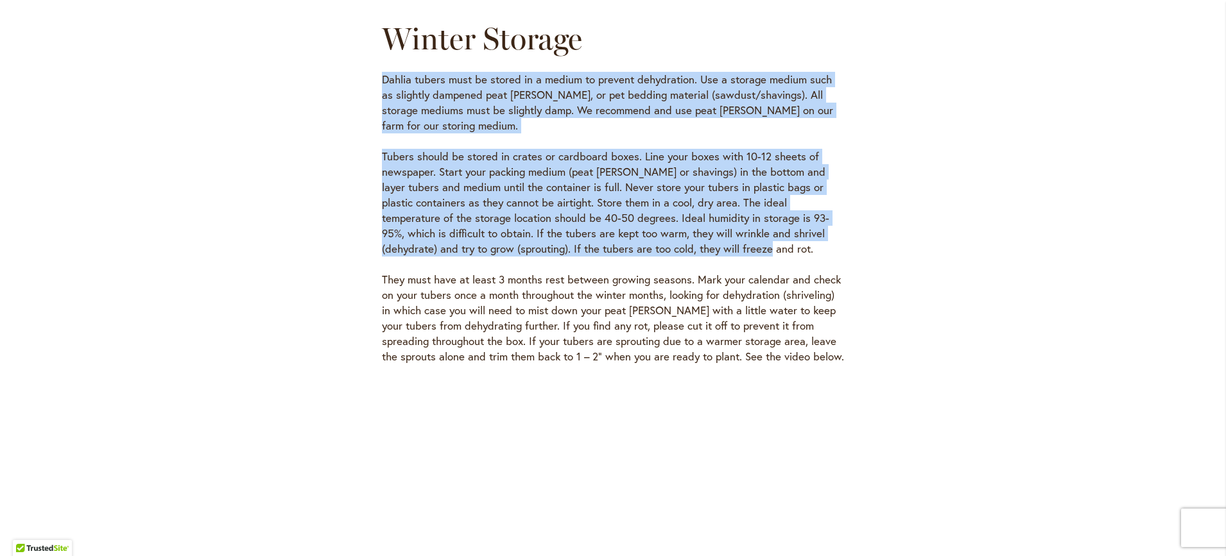
click at [382, 72] on p "Dahlia tubers must be stored in a medium to prevent dehydration. Use a storage …" at bounding box center [613, 103] width 462 height 62
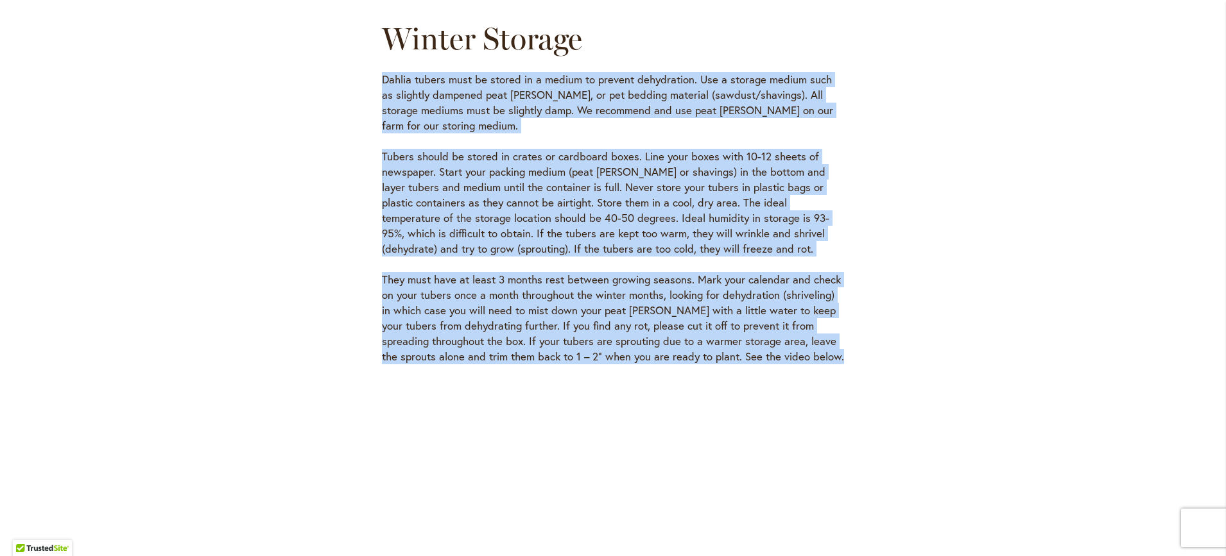
drag, startPoint x: 377, startPoint y: 58, endPoint x: 787, endPoint y: 316, distance: 484.4
click at [783, 318] on p "They must have at least 3 months rest between growing seasons. Mark your calend…" at bounding box center [613, 318] width 462 height 92
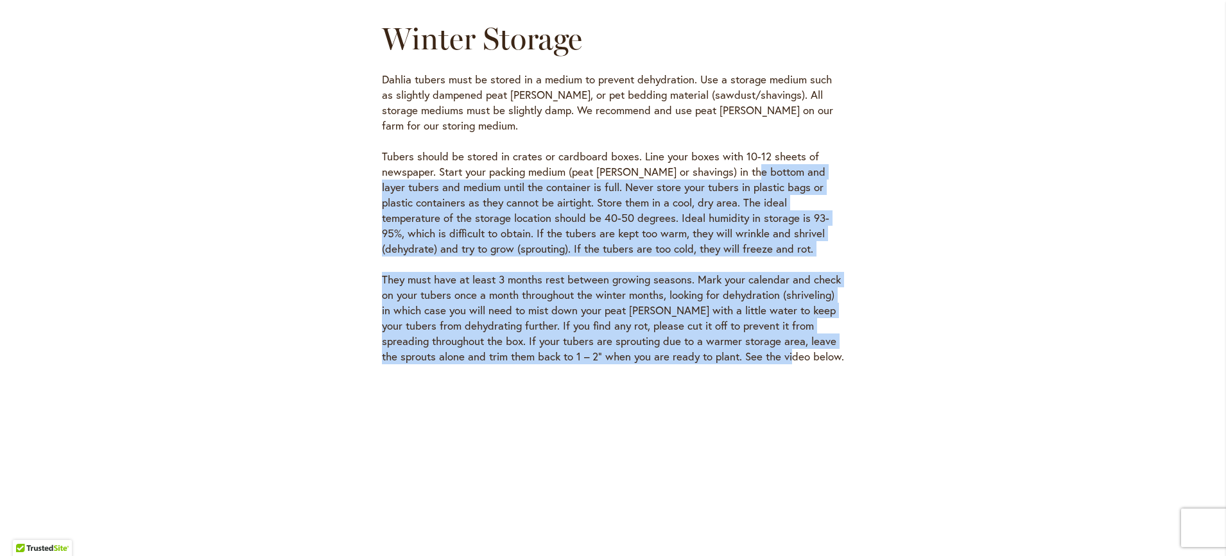
drag, startPoint x: 775, startPoint y: 319, endPoint x: 748, endPoint y: 141, distance: 180.4
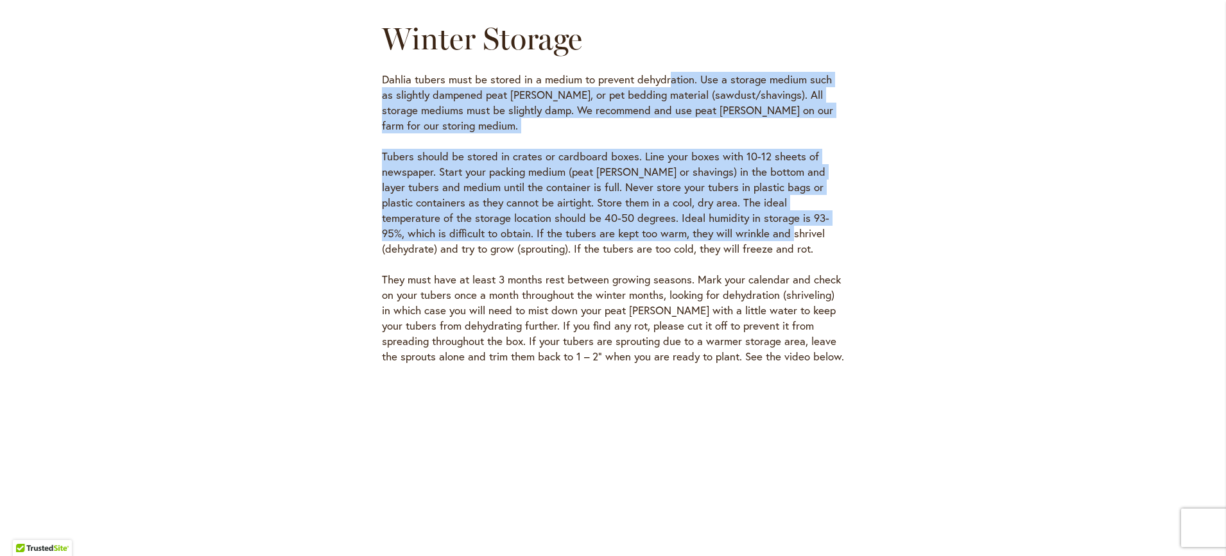
drag, startPoint x: 664, startPoint y: 53, endPoint x: 716, endPoint y: 201, distance: 156.5
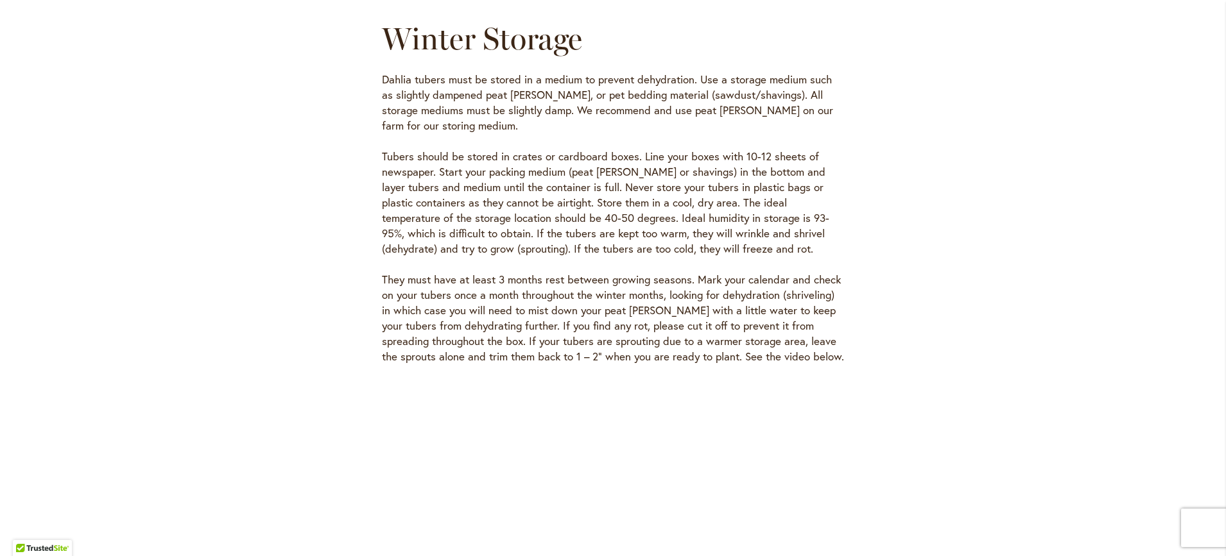
click at [699, 220] on p "Tubers should be stored in crates or cardboard boxes. Line your boxes with 10-1…" at bounding box center [613, 203] width 462 height 108
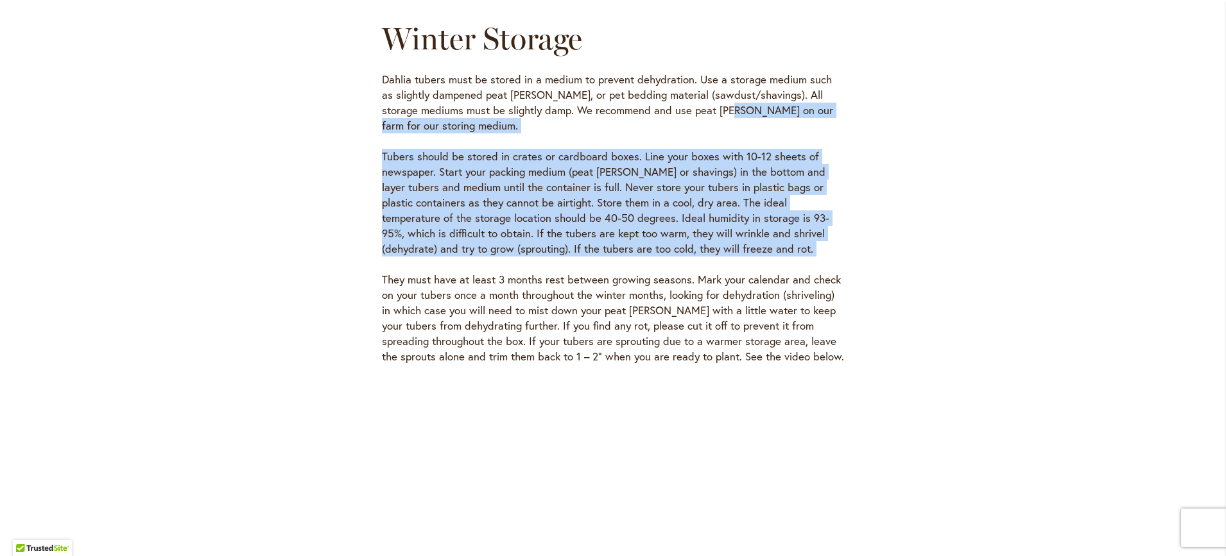
drag, startPoint x: 699, startPoint y: 220, endPoint x: 695, endPoint y: 102, distance: 118.1
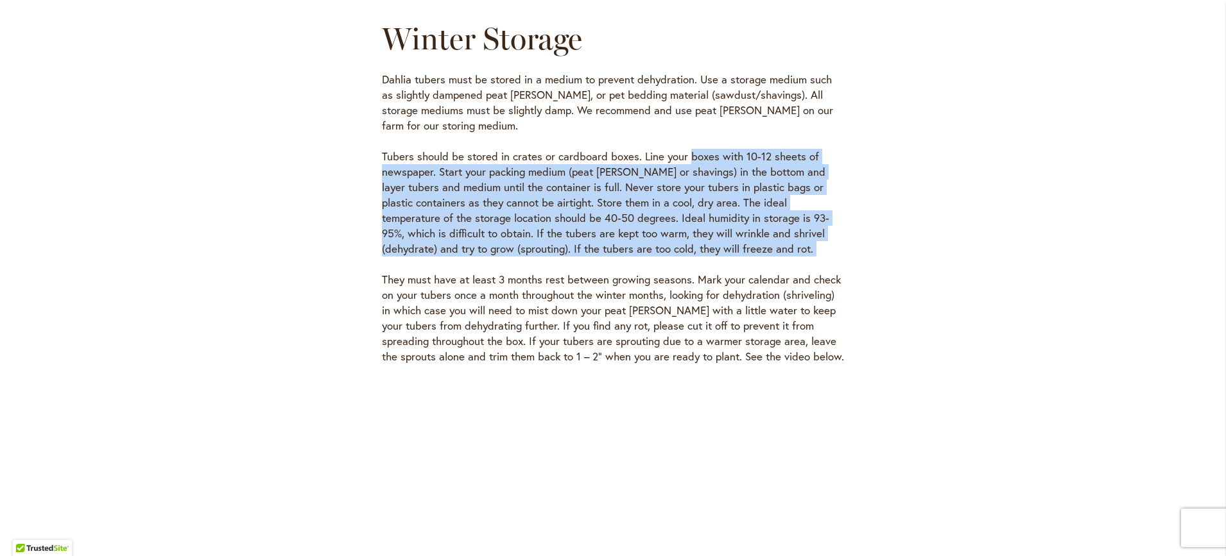
drag, startPoint x: 696, startPoint y: 107, endPoint x: 702, endPoint y: 212, distance: 106.0
click at [708, 221] on p "Tubers should be stored in crates or cardboard boxes. Line your boxes with 10-1…" at bounding box center [613, 203] width 462 height 108
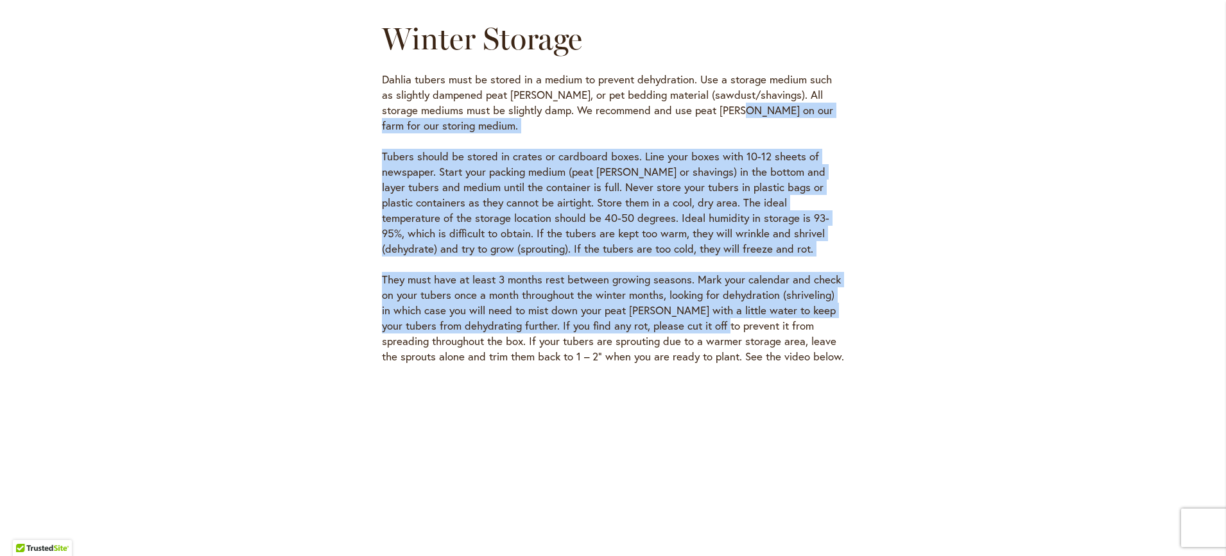
drag, startPoint x: 712, startPoint y: 292, endPoint x: 697, endPoint y: 94, distance: 198.8
click at [697, 94] on p "Dahlia tubers must be stored in a medium to prevent dehydration. Use a storage …" at bounding box center [613, 103] width 462 height 62
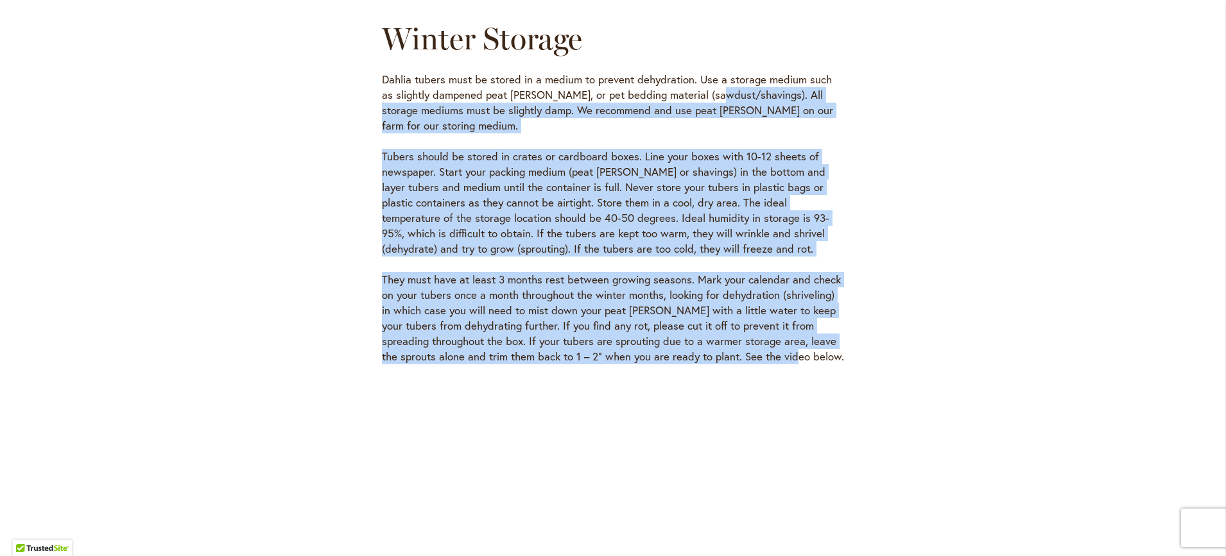
drag, startPoint x: 699, startPoint y: 75, endPoint x: 817, endPoint y: 325, distance: 276.7
click at [817, 325] on p "They must have at least 3 months rest between growing seasons. Mark your calend…" at bounding box center [613, 318] width 462 height 92
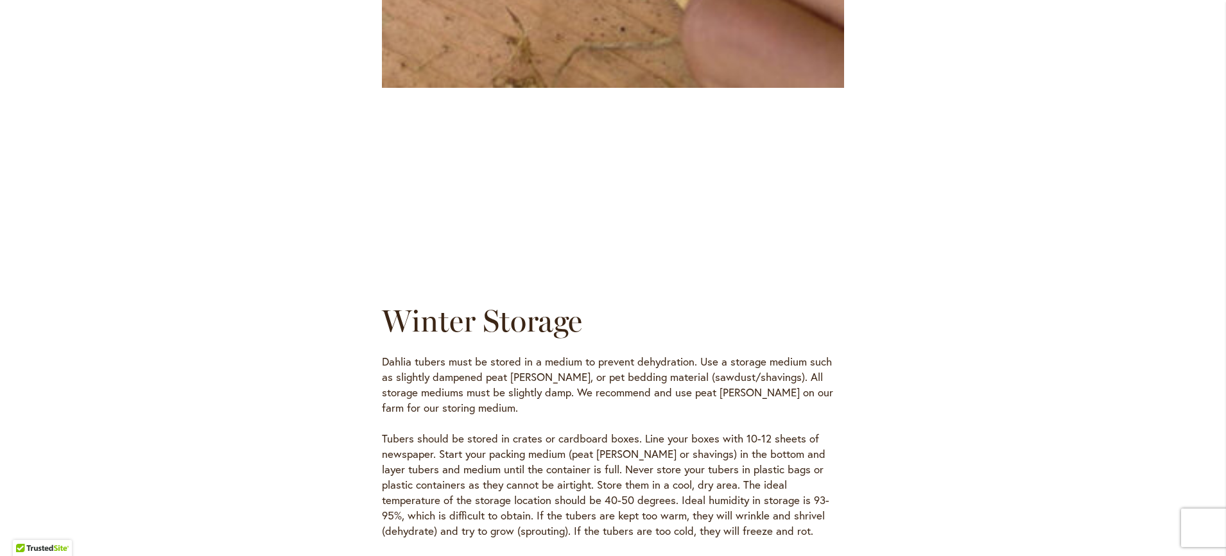
scroll to position [3272, 0]
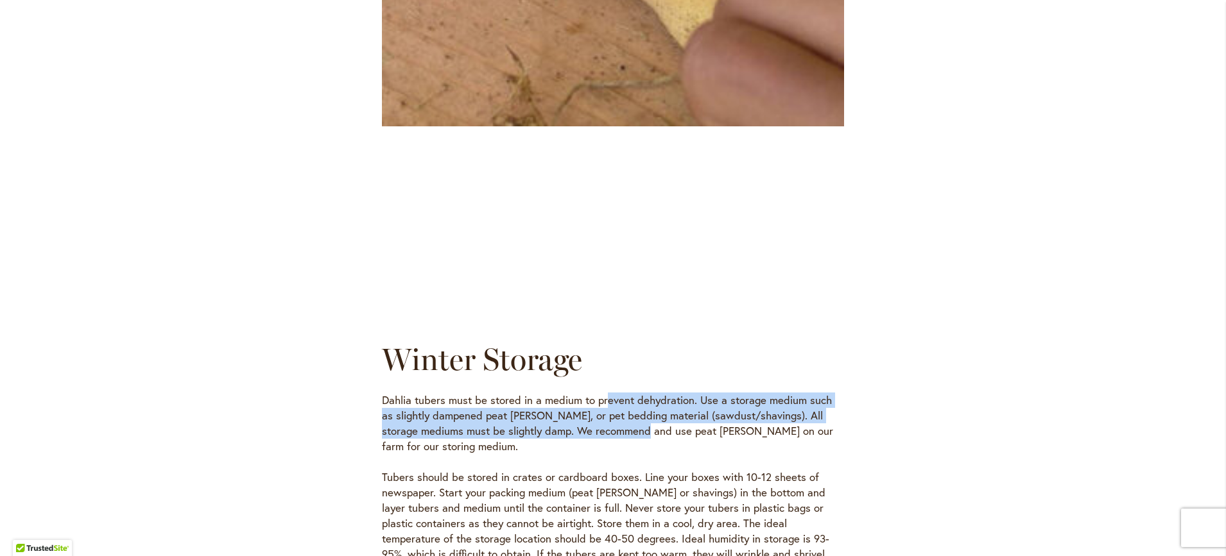
drag, startPoint x: 603, startPoint y: 389, endPoint x: 603, endPoint y: 423, distance: 33.4
click at [603, 423] on p "Dahlia tubers must be stored in a medium to prevent dehydration. Use a storage …" at bounding box center [613, 424] width 462 height 62
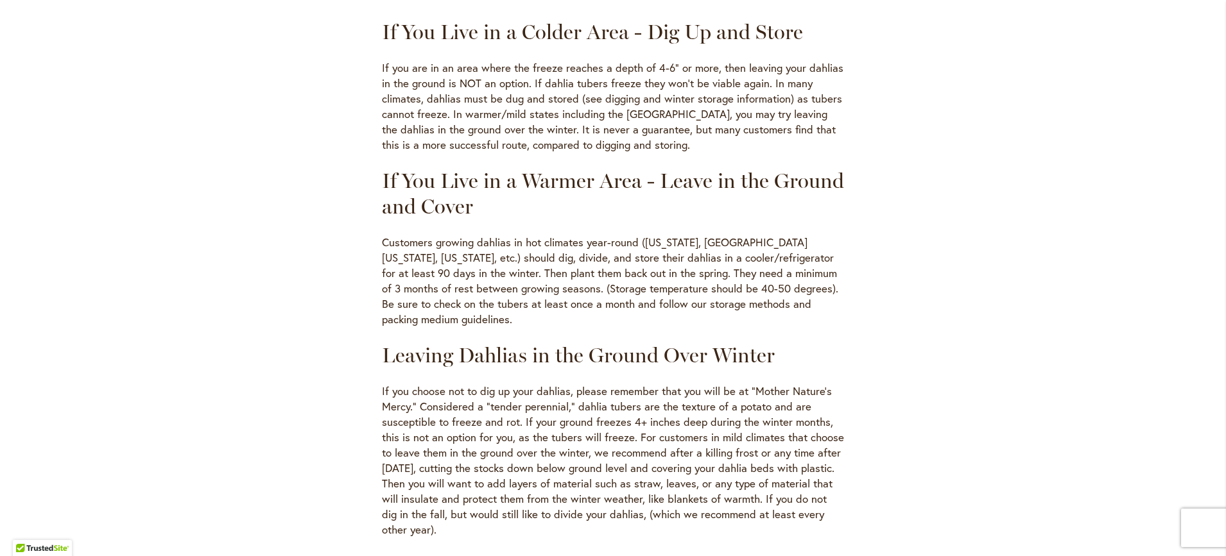
scroll to position [642, 0]
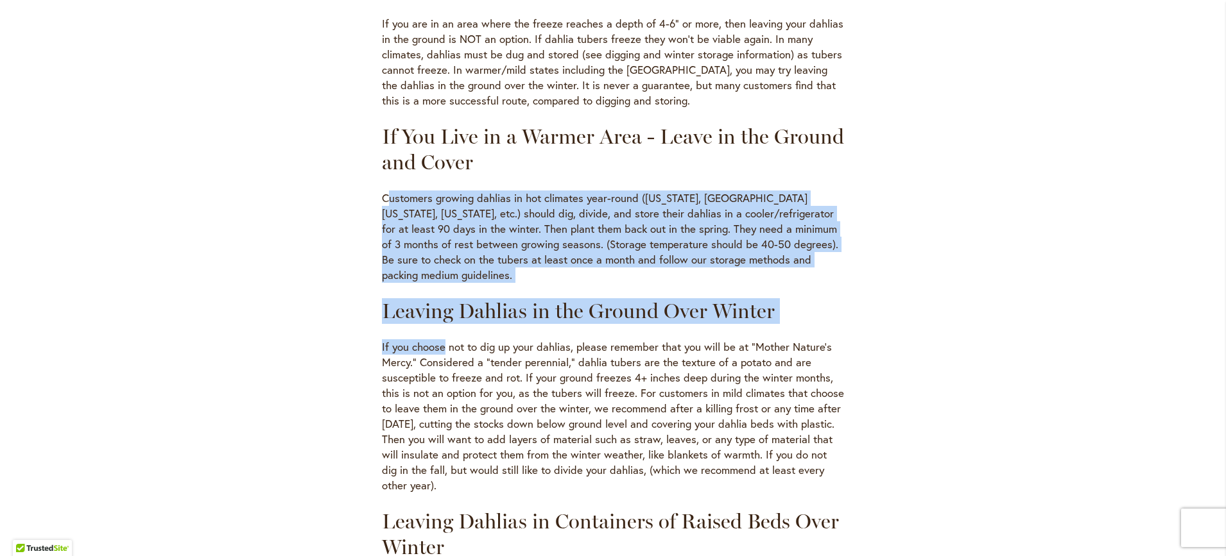
drag, startPoint x: 406, startPoint y: 246, endPoint x: 440, endPoint y: 347, distance: 106.9
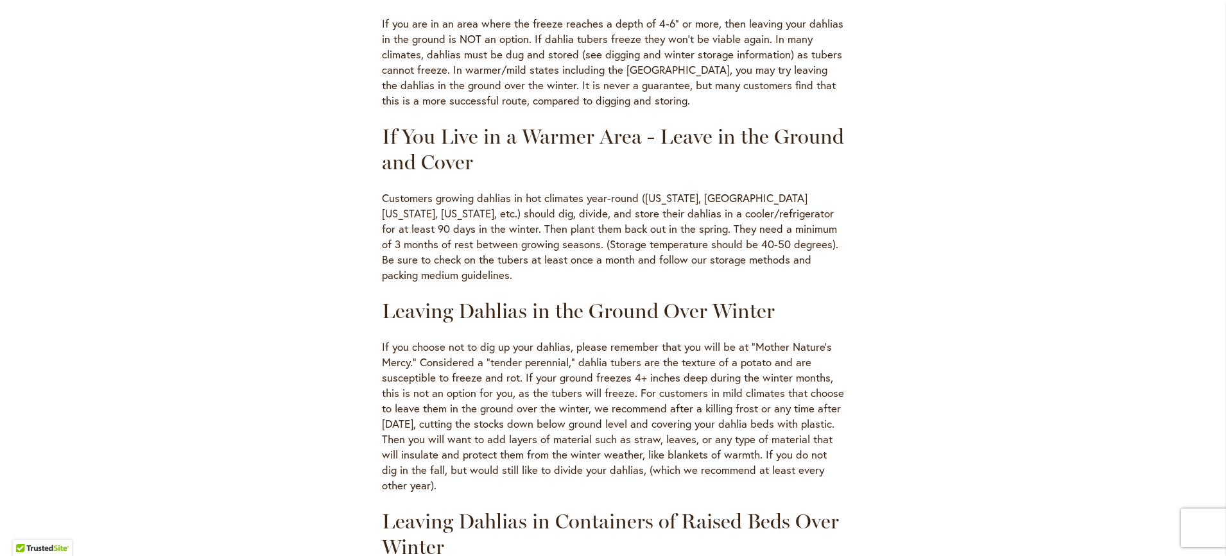
click at [474, 354] on p "If you choose not to dig up your dahlias, please remember that you will be at “…" at bounding box center [613, 416] width 462 height 154
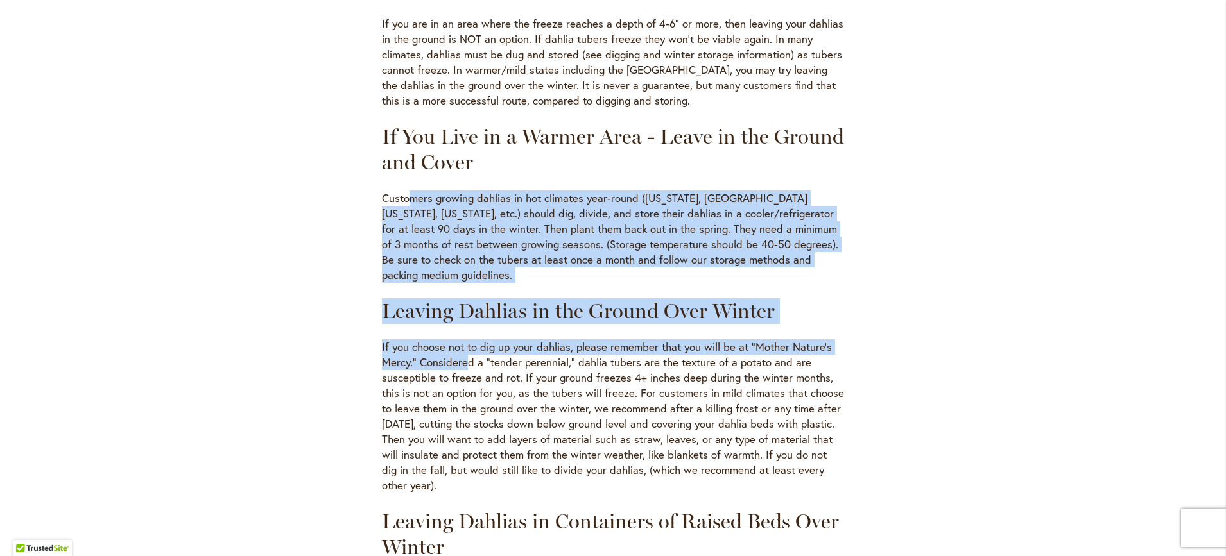
drag, startPoint x: 434, startPoint y: 353, endPoint x: 406, endPoint y: 182, distance: 173.6
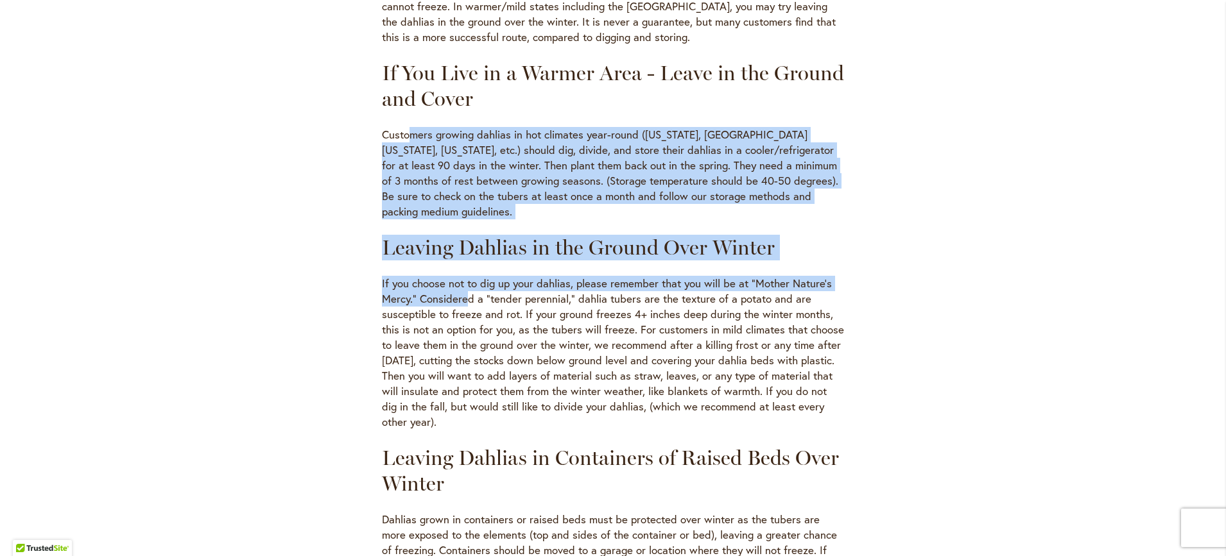
scroll to position [706, 0]
click at [411, 163] on p "Customers growing dahlias in hot climates year-round (Florida, Southern Califor…" at bounding box center [613, 172] width 462 height 92
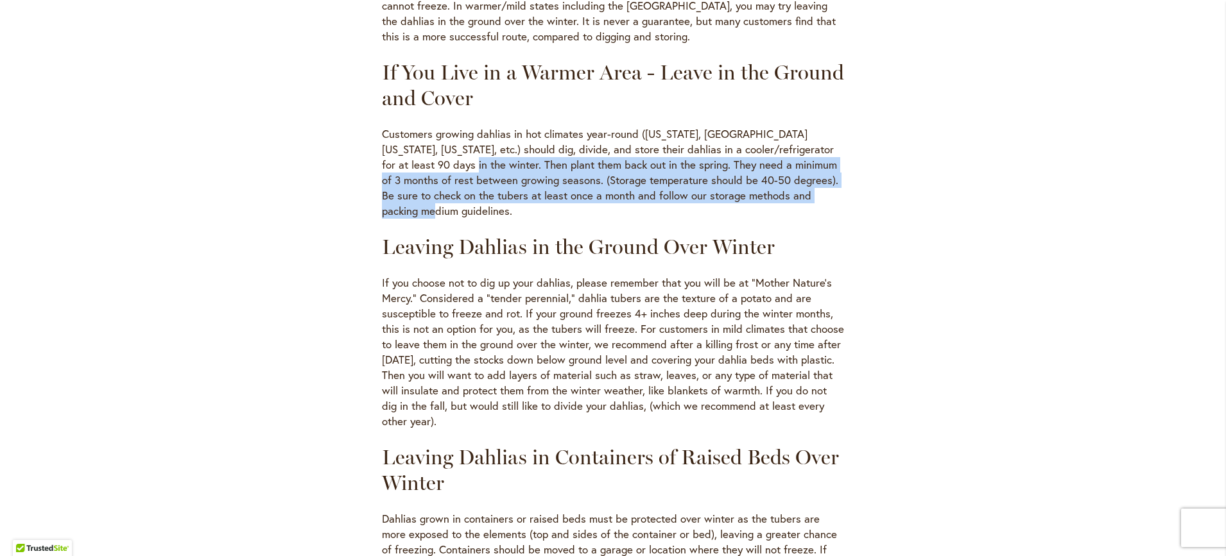
drag, startPoint x: 411, startPoint y: 163, endPoint x: 415, endPoint y: 217, distance: 54.0
click at [415, 217] on p "Customers growing dahlias in hot climates year-round (Florida, Southern Califor…" at bounding box center [613, 172] width 462 height 92
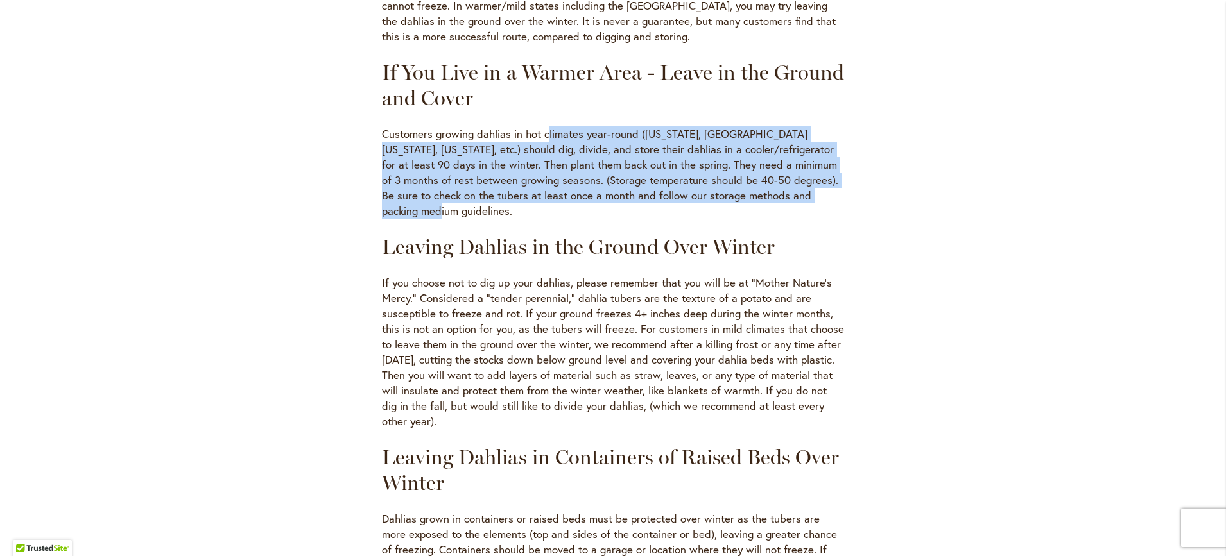
drag, startPoint x: 543, startPoint y: 133, endPoint x: 549, endPoint y: 216, distance: 83.0
click at [549, 216] on p "Customers growing dahlias in hot climates year-round (Florida, Southern Califor…" at bounding box center [613, 172] width 462 height 92
click at [548, 216] on p "Customers growing dahlias in hot climates year-round (Florida, Southern Califor…" at bounding box center [613, 172] width 462 height 92
drag, startPoint x: 547, startPoint y: 218, endPoint x: 546, endPoint y: 132, distance: 85.3
click at [546, 132] on p "Customers growing dahlias in hot climates year-round (Florida, Southern Califor…" at bounding box center [613, 172] width 462 height 92
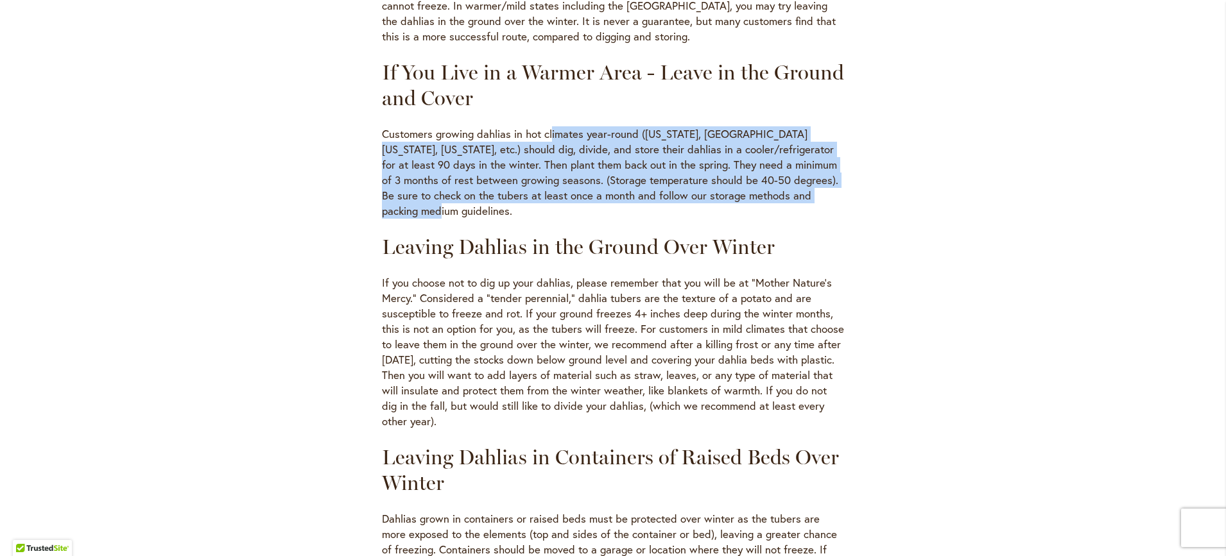
click at [546, 127] on p "Customers growing dahlias in hot climates year-round (Florida, Southern Califor…" at bounding box center [613, 172] width 462 height 92
drag, startPoint x: 546, startPoint y: 127, endPoint x: 540, endPoint y: 203, distance: 76.6
click at [540, 203] on p "Customers growing dahlias in hot climates year-round (Florida, Southern Califor…" at bounding box center [613, 172] width 462 height 92
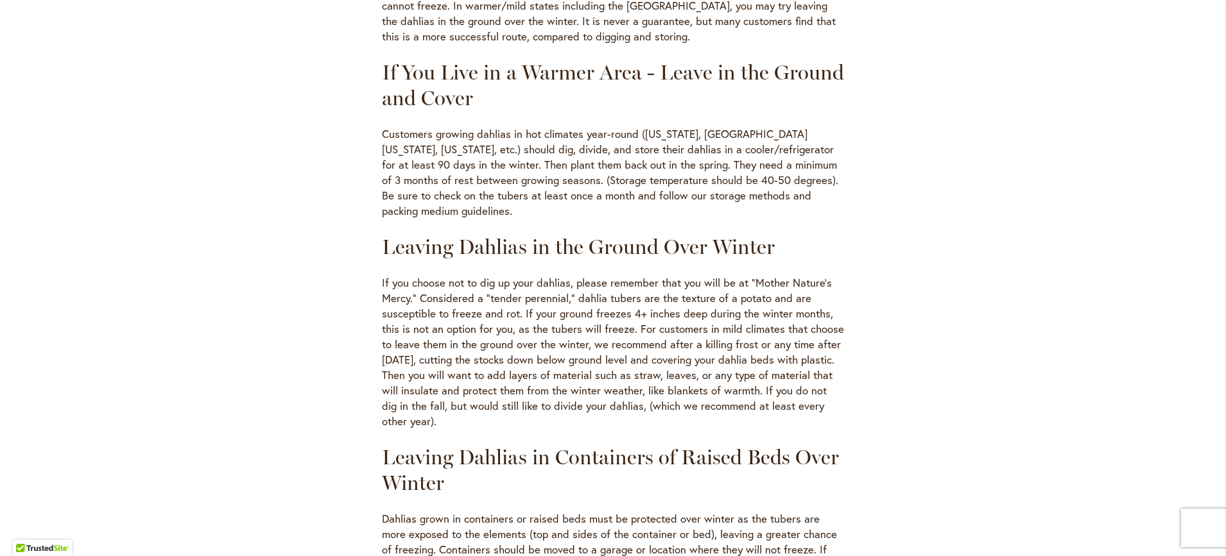
click at [542, 204] on p "Customers growing dahlias in hot climates year-round (Florida, Southern Califor…" at bounding box center [613, 172] width 462 height 92
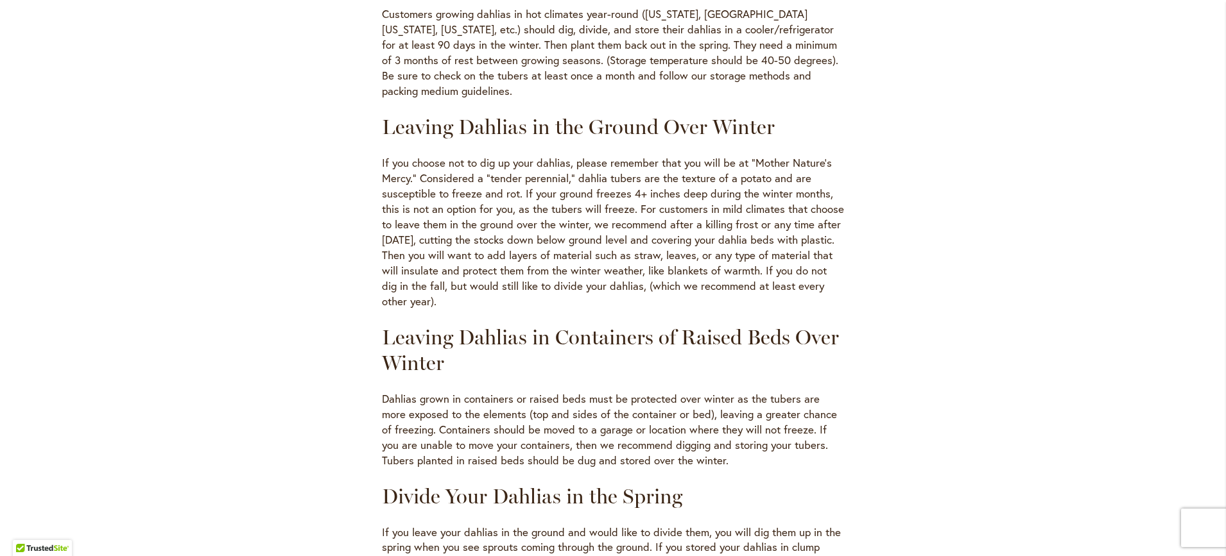
scroll to position [834, 0]
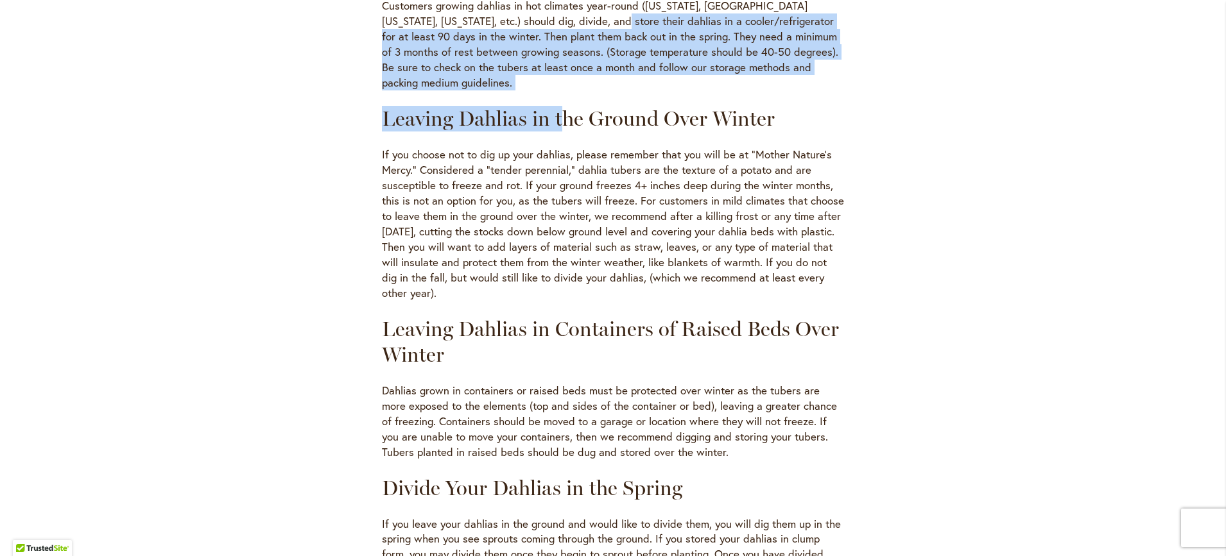
drag, startPoint x: 549, startPoint y: 32, endPoint x: 552, endPoint y: 91, distance: 59.1
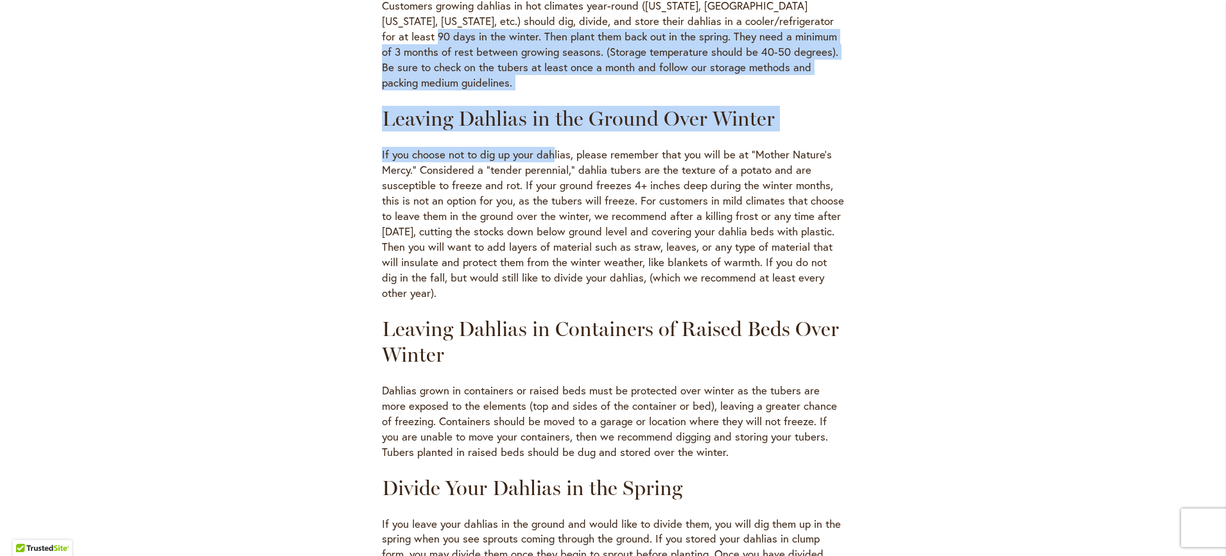
drag, startPoint x: 549, startPoint y: 148, endPoint x: 380, endPoint y: 34, distance: 203.4
click at [382, 34] on p "Customers growing dahlias in hot climates year-round (Florida, Southern Califor…" at bounding box center [613, 44] width 462 height 92
drag, startPoint x: 381, startPoint y: 31, endPoint x: 423, endPoint y: 290, distance: 262.0
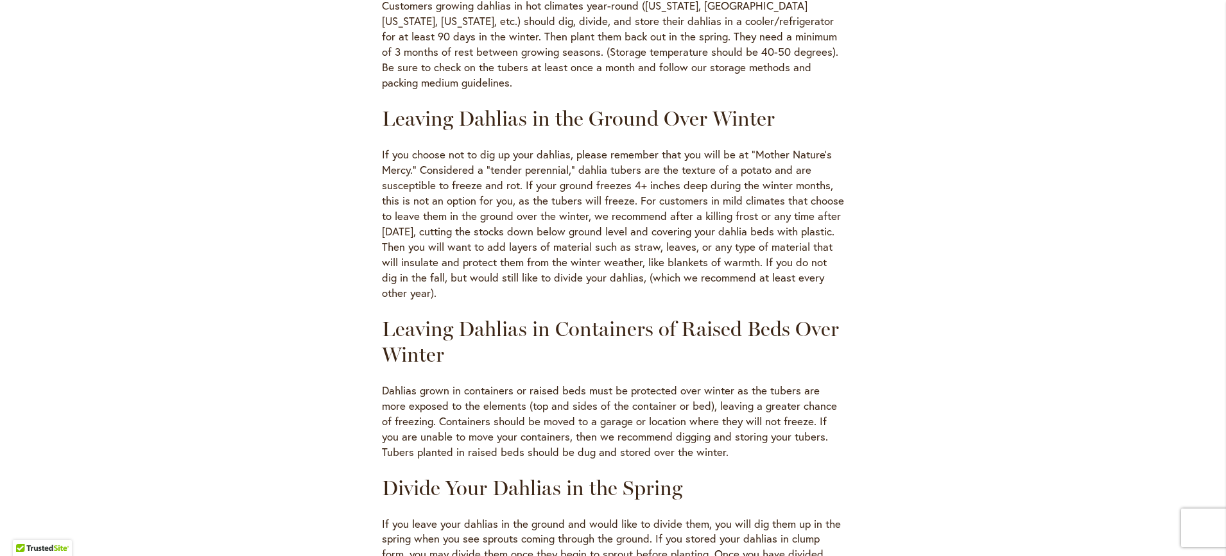
click at [431, 290] on p "If you choose not to dig up your dahlias, please remember that you will be at “…" at bounding box center [613, 224] width 462 height 154
drag, startPoint x: 423, startPoint y: 209, endPoint x: 433, endPoint y: 297, distance: 89.1
click at [433, 297] on p "If you choose not to dig up your dahlias, please remember that you will be at “…" at bounding box center [613, 224] width 462 height 154
click at [455, 291] on p "If you choose not to dig up your dahlias, please remember that you will be at “…" at bounding box center [613, 224] width 462 height 154
click at [457, 291] on p "If you choose not to dig up your dahlias, please remember that you will be at “…" at bounding box center [613, 224] width 462 height 154
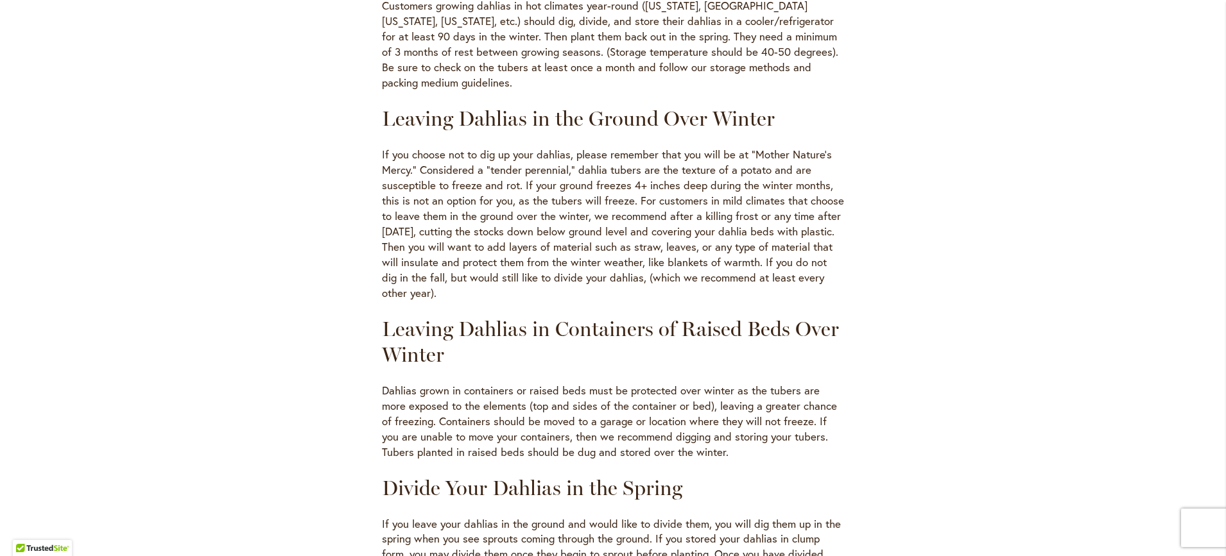
drag, startPoint x: 386, startPoint y: 239, endPoint x: 459, endPoint y: 296, distance: 92.8
click at [459, 296] on p "If you choose not to dig up your dahlias, please remember that you will be at “…" at bounding box center [613, 224] width 462 height 154
click at [461, 295] on p "If you choose not to dig up your dahlias, please remember that you will be at “…" at bounding box center [613, 224] width 462 height 154
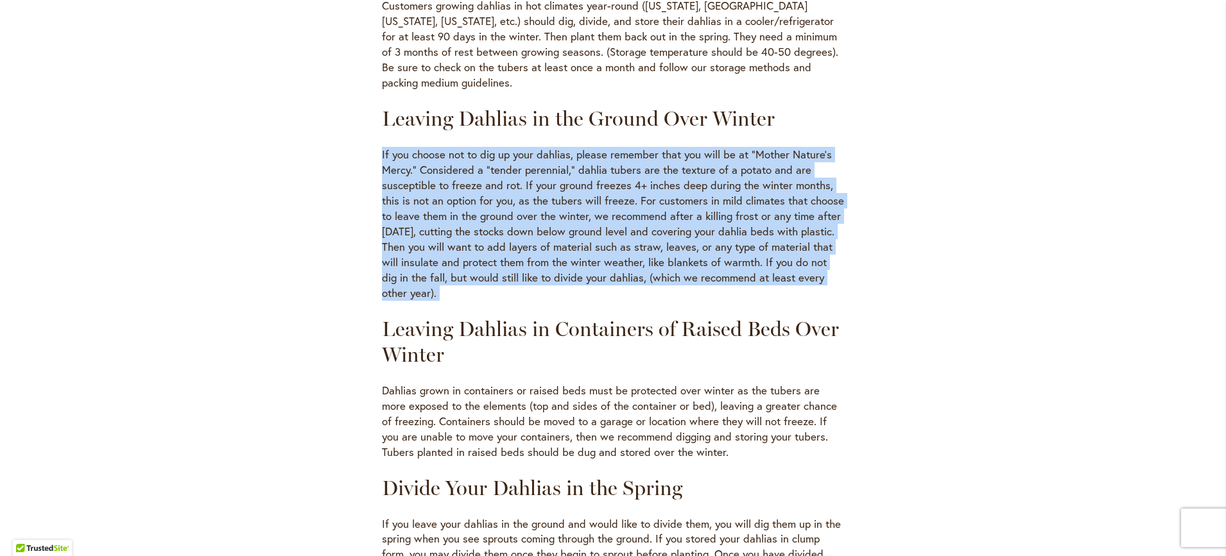
drag, startPoint x: 461, startPoint y: 295, endPoint x: 366, endPoint y: 146, distance: 177.5
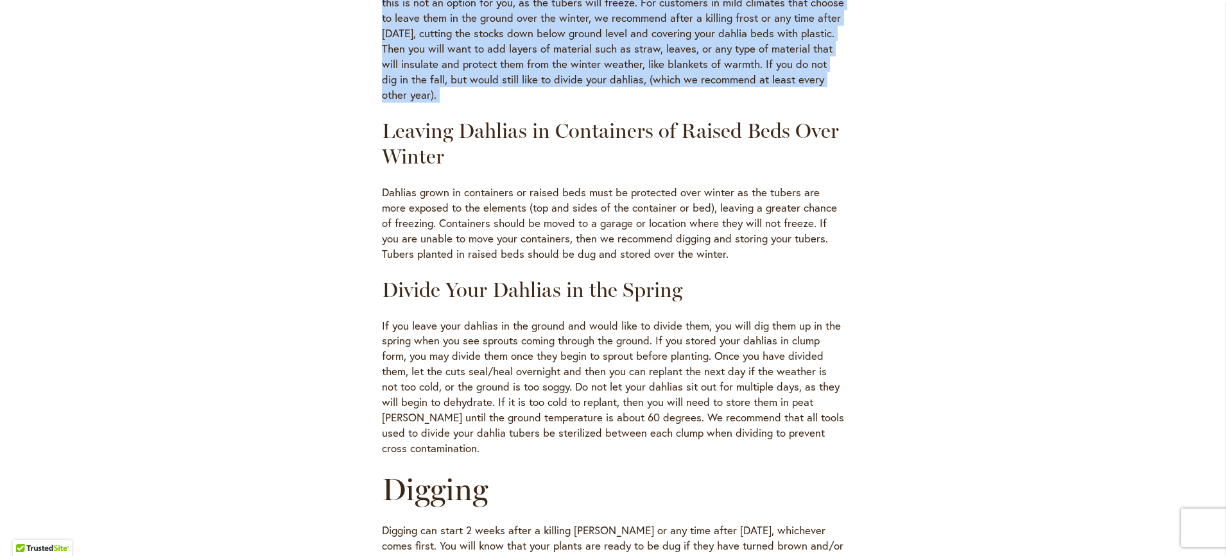
scroll to position [1091, 0]
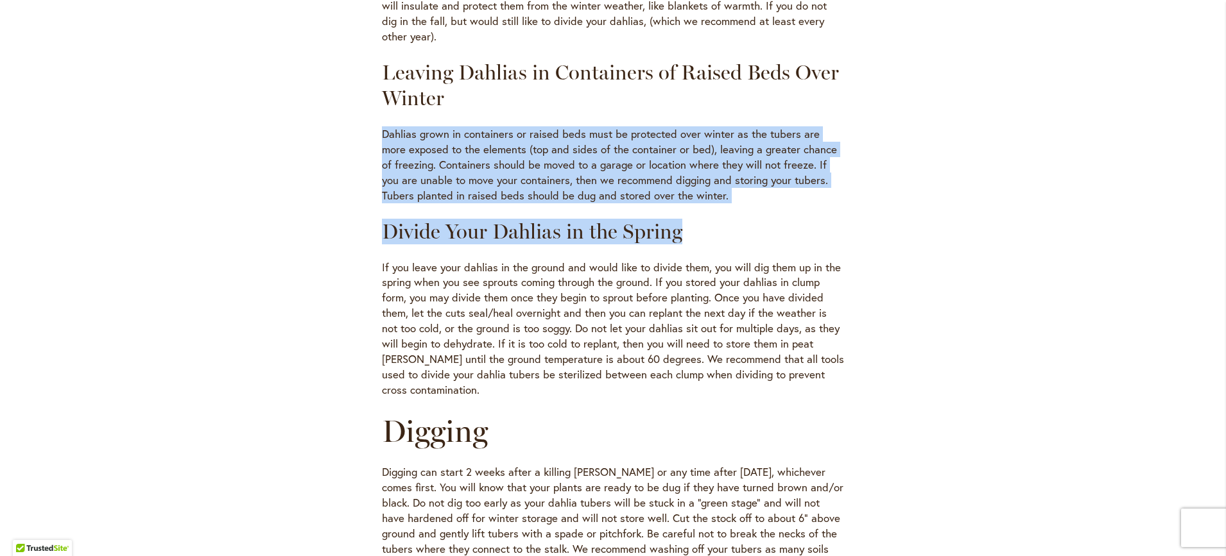
drag, startPoint x: 379, startPoint y: 141, endPoint x: 722, endPoint y: 203, distance: 348.2
click at [719, 196] on p "Dahlias grown in containers or raised beds must be protected over winter as the…" at bounding box center [613, 164] width 462 height 77
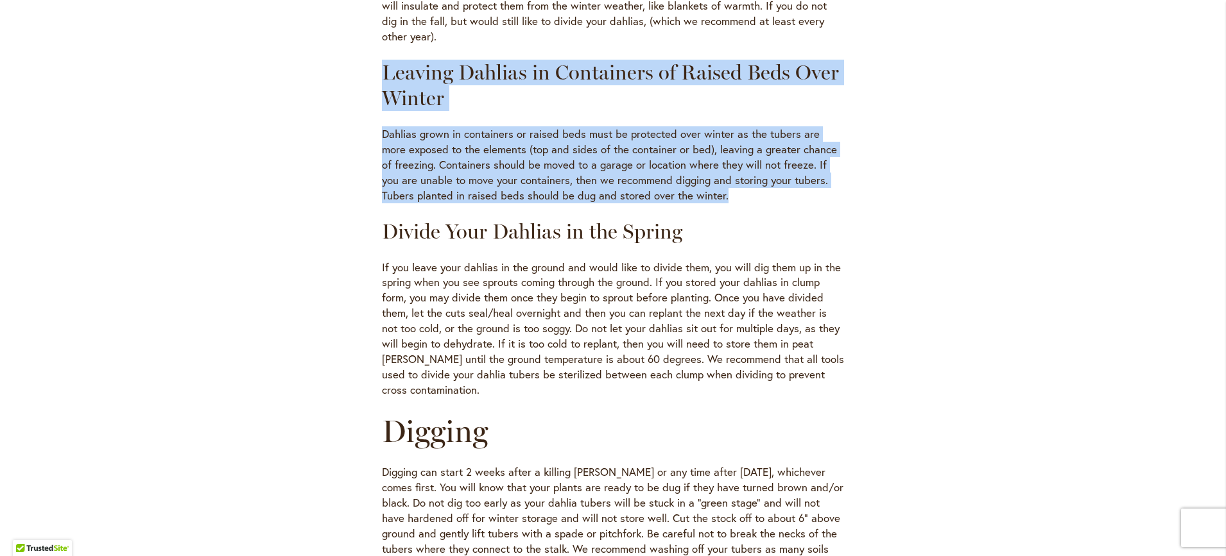
drag, startPoint x: 717, startPoint y: 193, endPoint x: 356, endPoint y: 65, distance: 383.4
drag, startPoint x: 359, startPoint y: 62, endPoint x: 719, endPoint y: 201, distance: 385.6
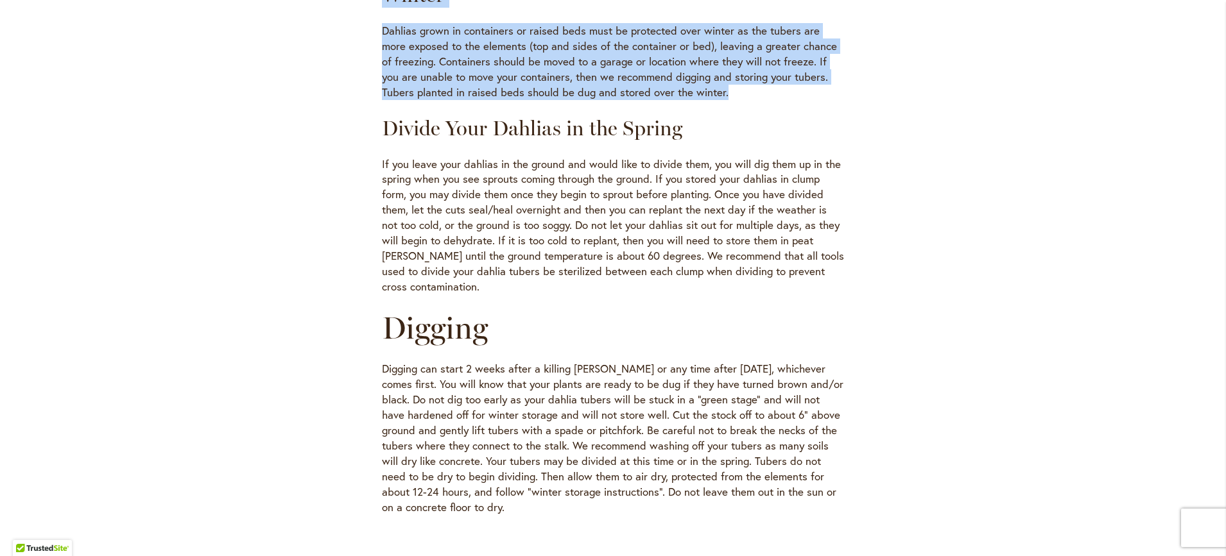
scroll to position [1219, 0]
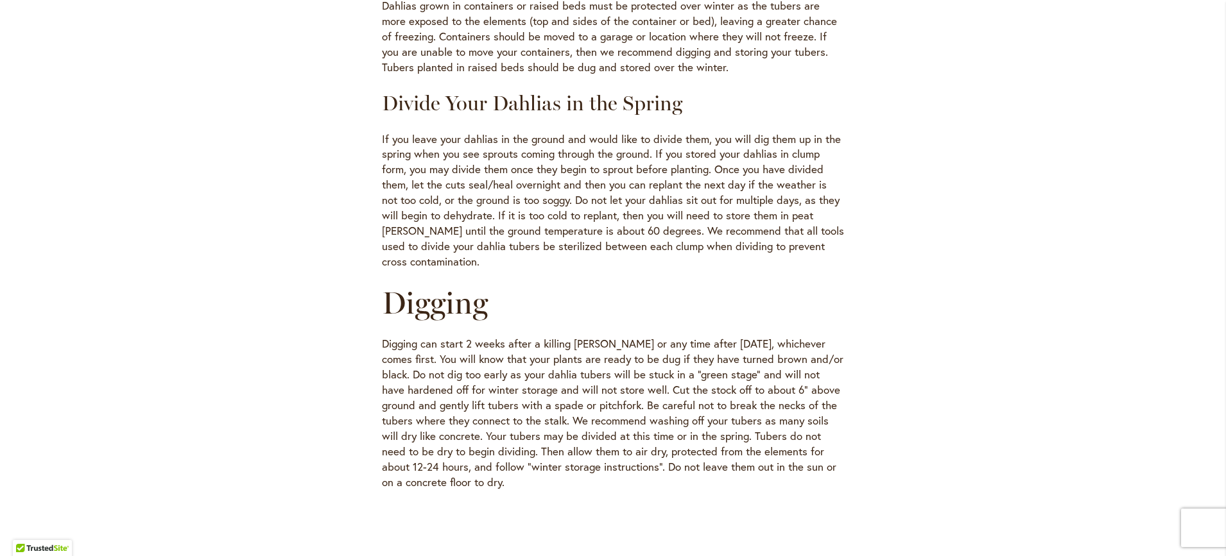
click at [493, 154] on p "If you leave your dahlias in the ground and would like to divide them, you will…" at bounding box center [613, 201] width 462 height 139
